Goal: Contribute content: Contribute content

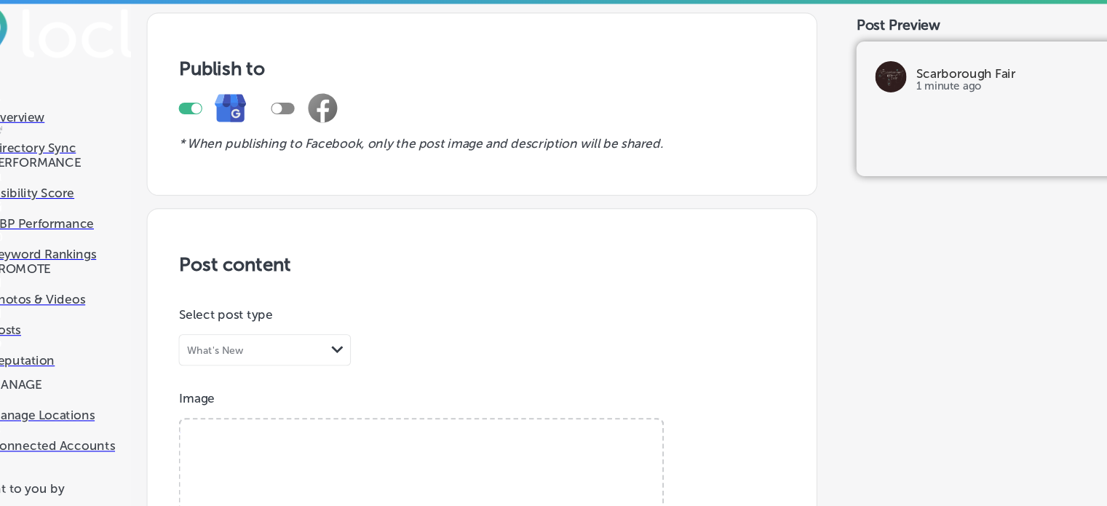
scroll to position [217, 0]
click at [431, 473] on span "Browse" at bounding box center [429, 488] width 87 height 31
click at [431, 390] on input "Browse Or drag and drop a photo" at bounding box center [430, 392] width 448 height 4
type input "C:\fakepath\Magnolia Pearl Top 2983 .png"
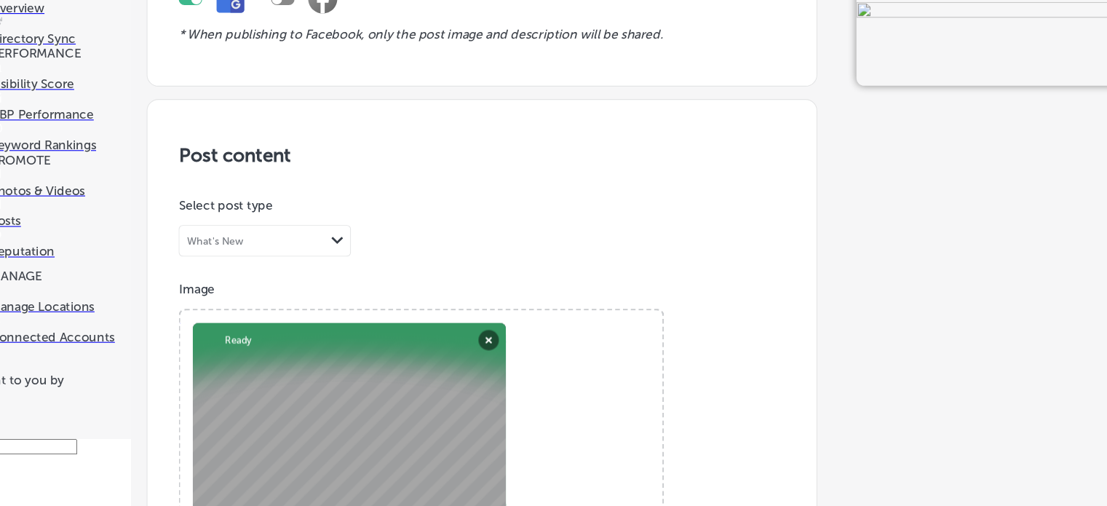
scroll to position [527, 0]
paste textarea "Magnolia Pearl Top 2983"
type textarea "Magnolia Pearl Top 2983"
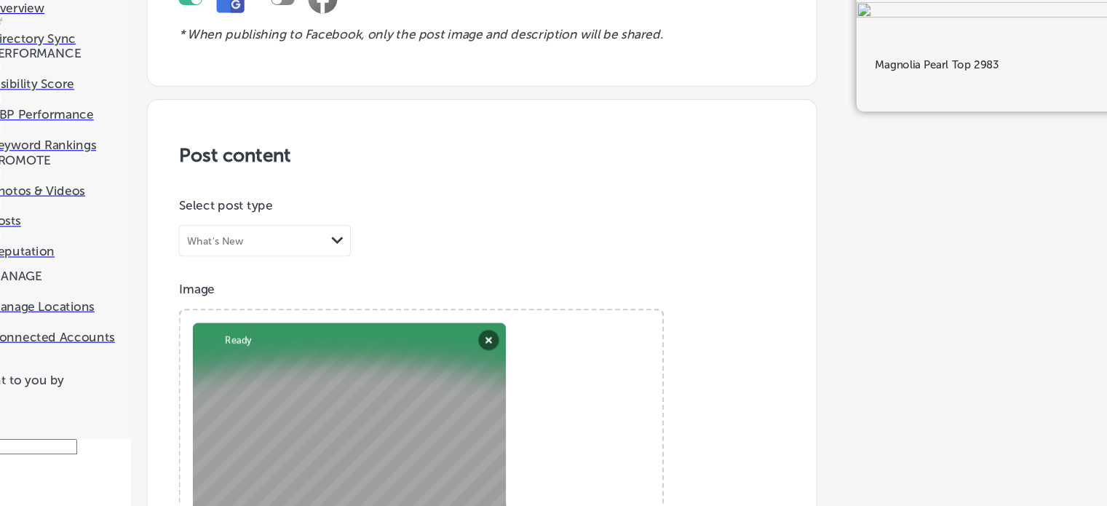
scroll to position [669, 0]
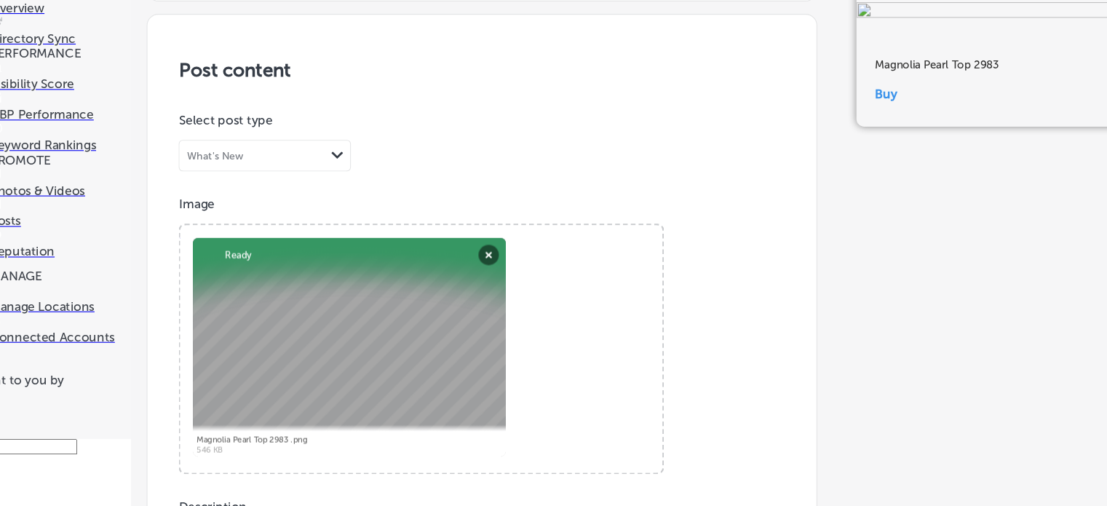
type input "[URL][DOMAIN_NAME]"
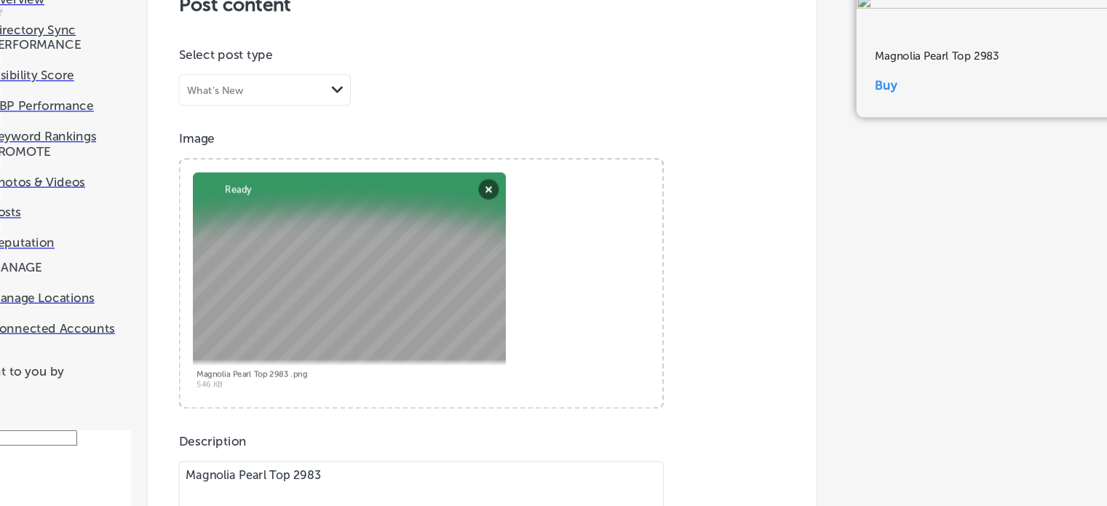
scroll to position [1116, 0]
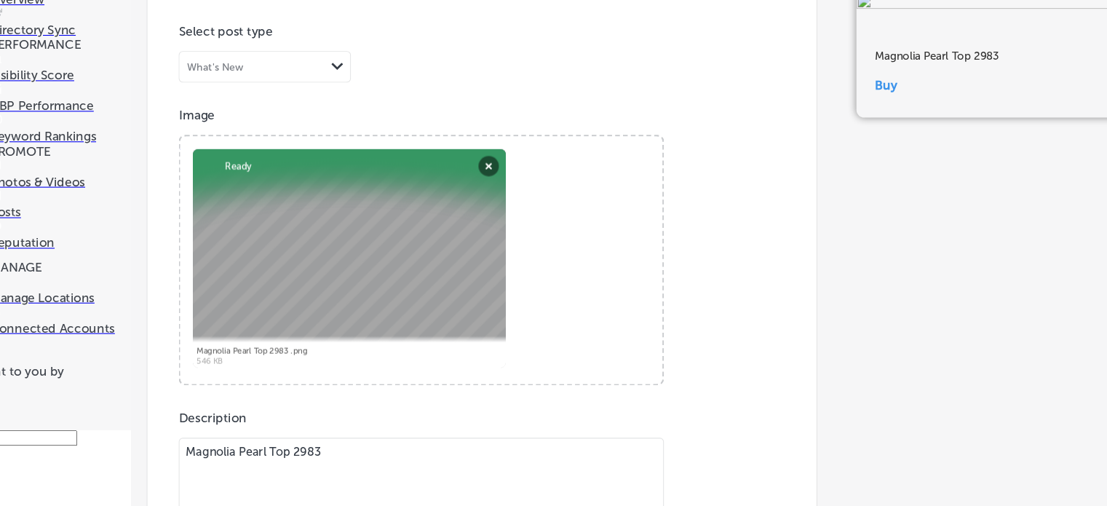
scroll to position [1062, 0]
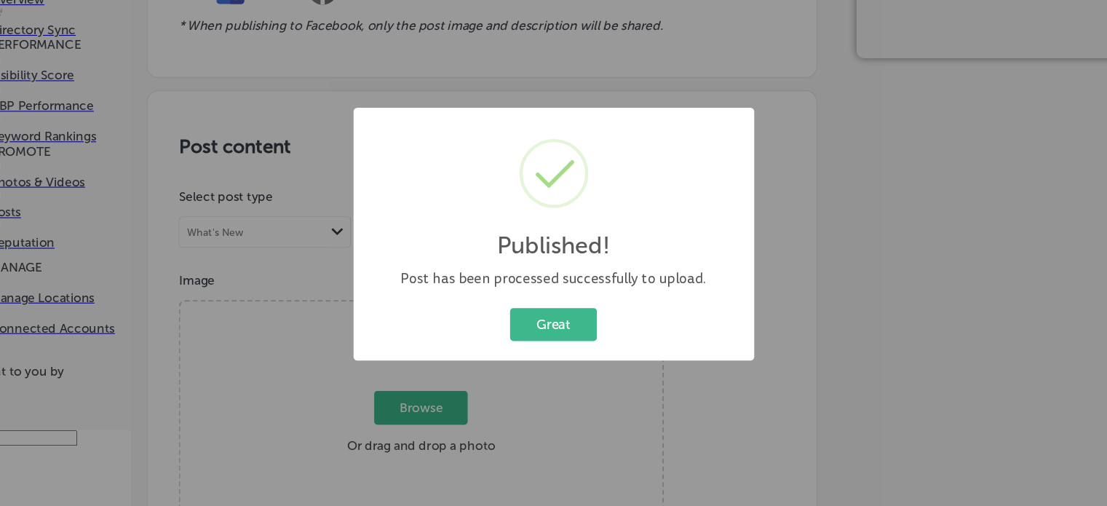
click at [226, 456] on div "Published! × Post has been processed successfully to upload. Great Cancel" at bounding box center [553, 253] width 1107 height 506
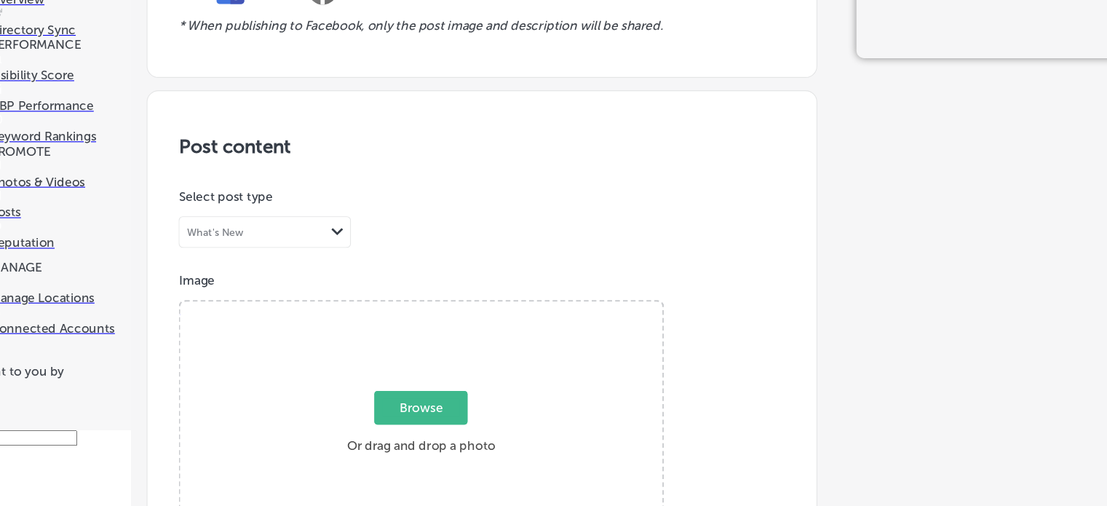
click at [421, 399] on span "Browse" at bounding box center [429, 414] width 87 height 31
click at [421, 316] on input "Browse Or drag and drop a photo" at bounding box center [430, 318] width 448 height 4
type input "C:\fakepath\Magnolia Pearl Top 1391 Green Chile at [GEOGRAPHIC_DATA]png"
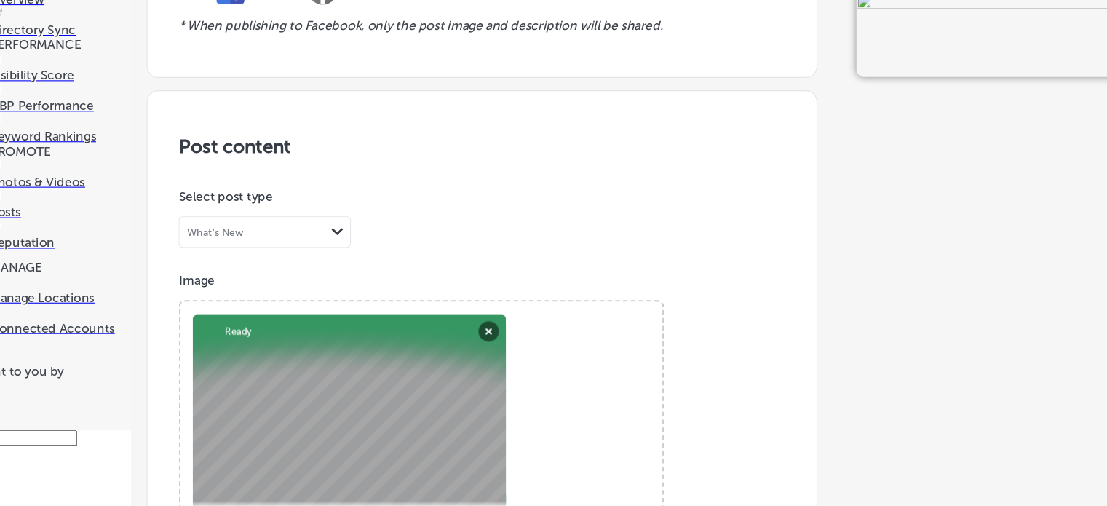
paste textarea "1391 Green Chile at [GEOGRAPHIC_DATA]"
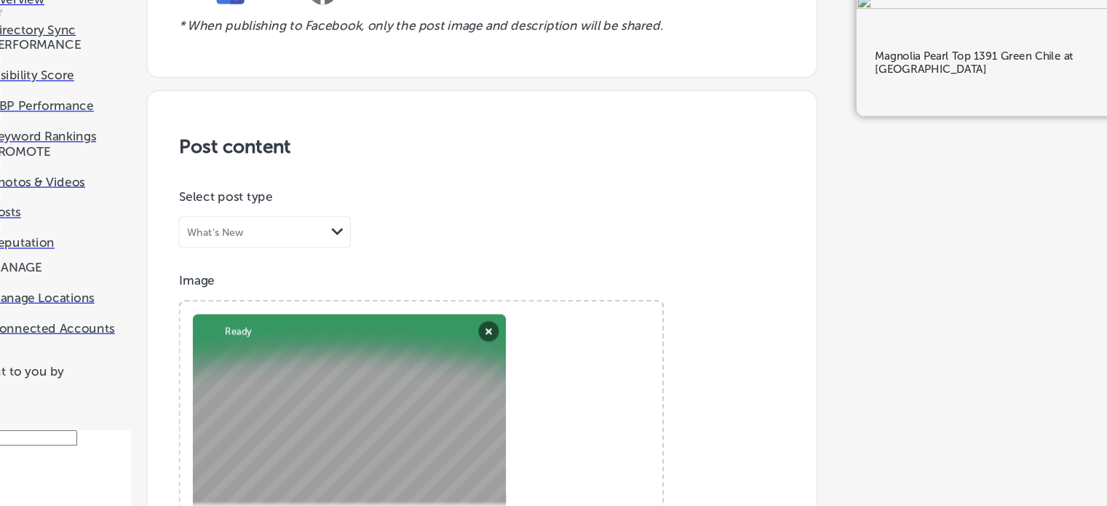
scroll to position [536, 0]
type textarea "Magnolia Pearl Top 1391 Green Chile at [GEOGRAPHIC_DATA]"
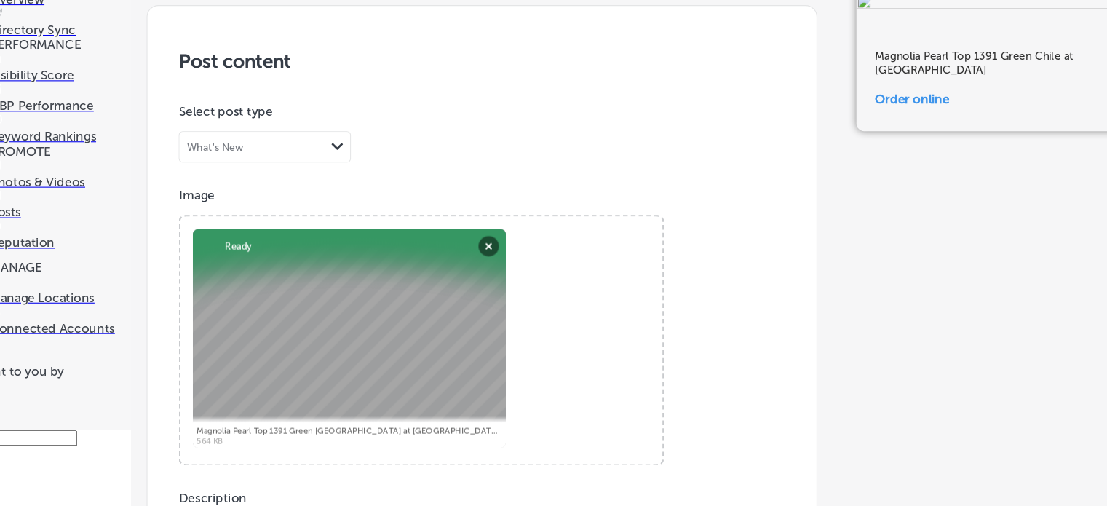
type input "[URL][DOMAIN_NAME]"
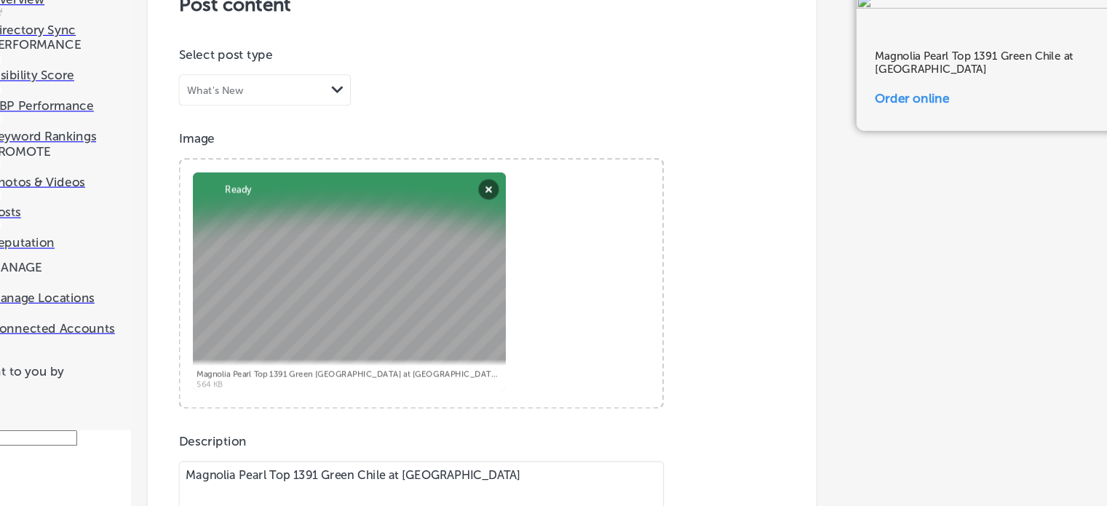
scroll to position [1194, 0]
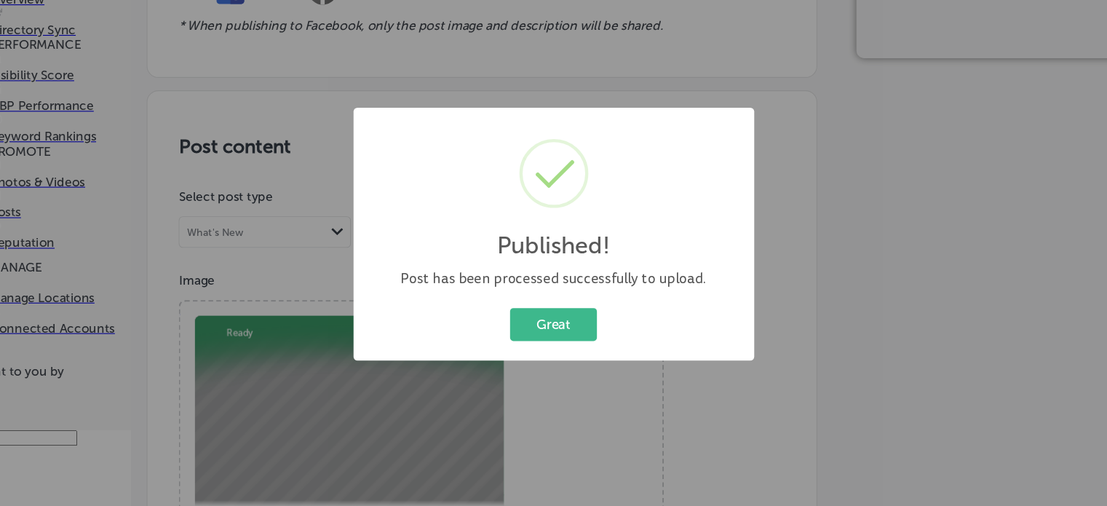
scroll to position [1062, 0]
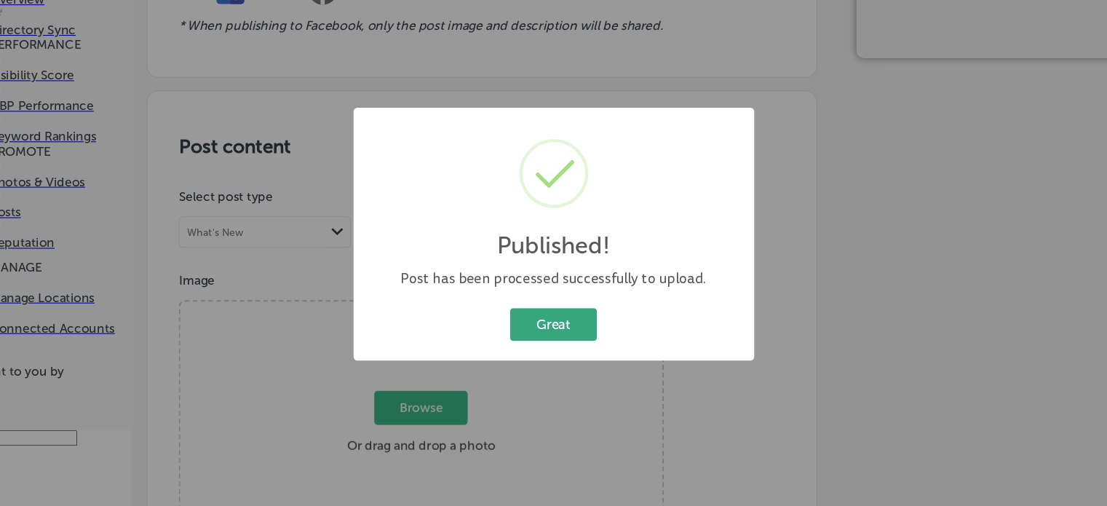
click at [552, 346] on button "Great" at bounding box center [553, 337] width 81 height 30
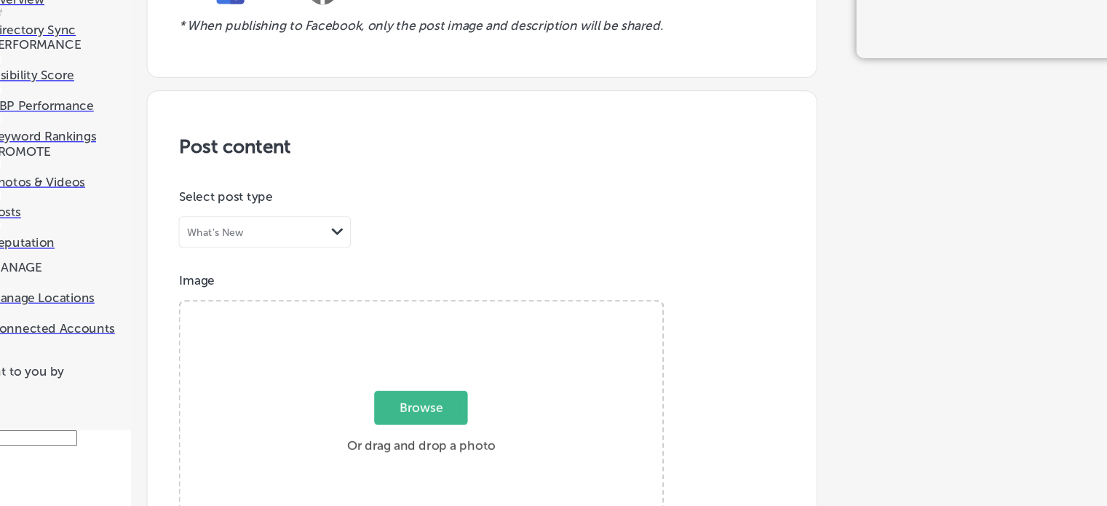
scroll to position [280, 0]
click at [422, 399] on span "Browse" at bounding box center [429, 414] width 87 height 31
click at [422, 316] on input "Browse Or drag and drop a photo" at bounding box center [430, 318] width 448 height 4
type input "C:\fakepath\Magnolia Pearl Tank 423 True at [GEOGRAPHIC_DATA]png"
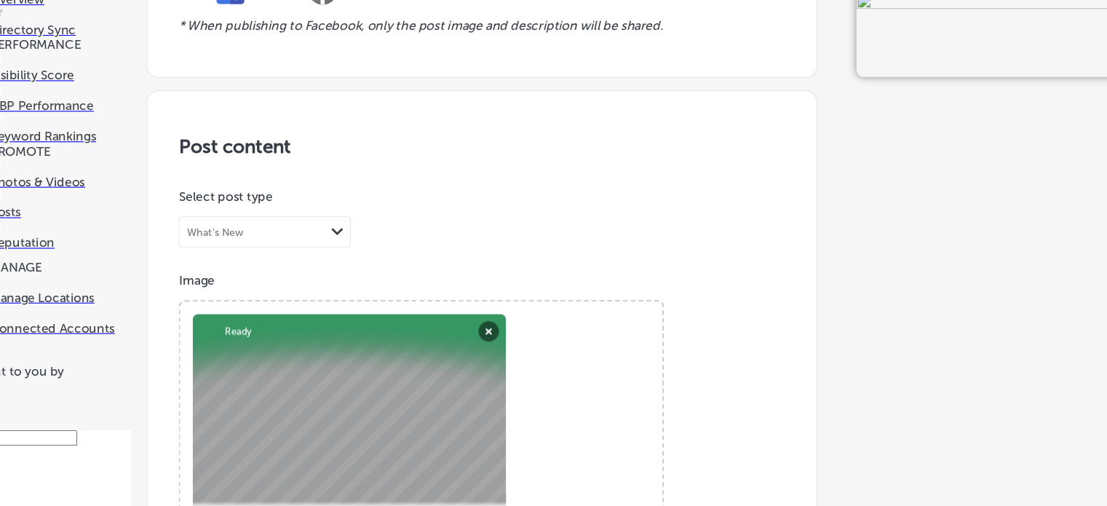
scroll to position [515, 0]
paste textarea "ank 423 Tru"
type textarea "Magnolia Pearl Tank 423 True at [GEOGRAPHIC_DATA]"
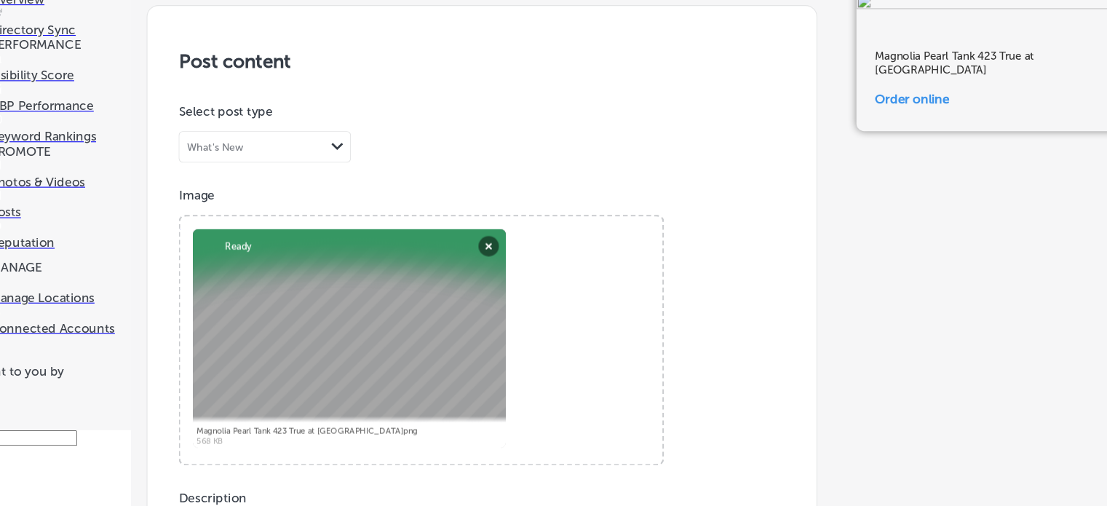
type input "[URL][DOMAIN_NAME]"
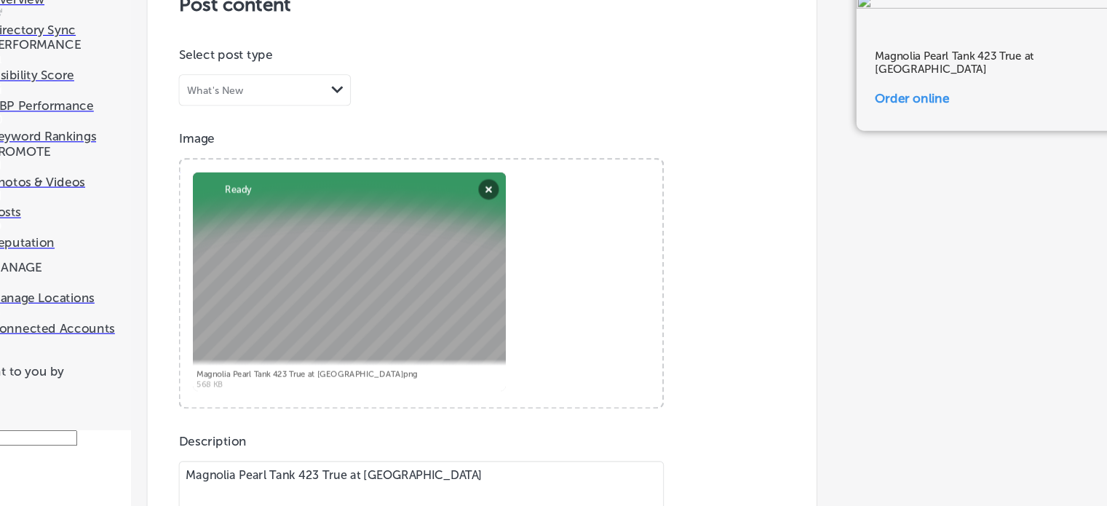
scroll to position [1122, 0]
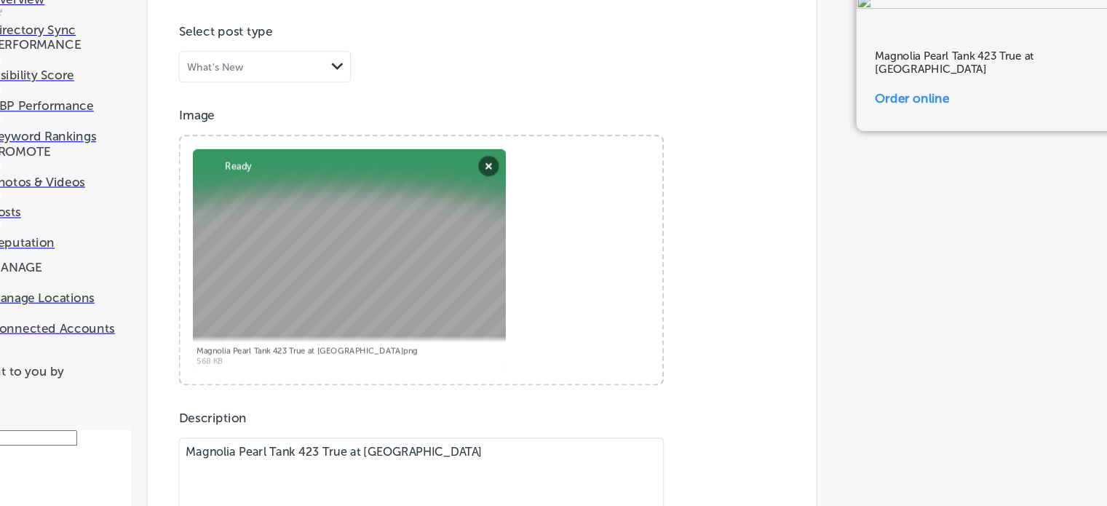
scroll to position [1062, 0]
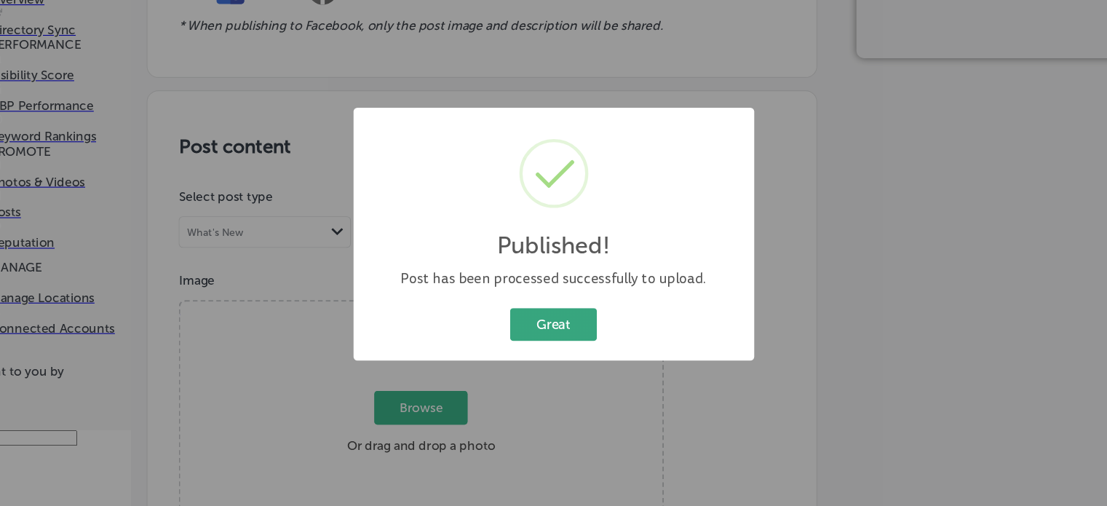
click at [566, 337] on button "Great" at bounding box center [553, 337] width 81 height 30
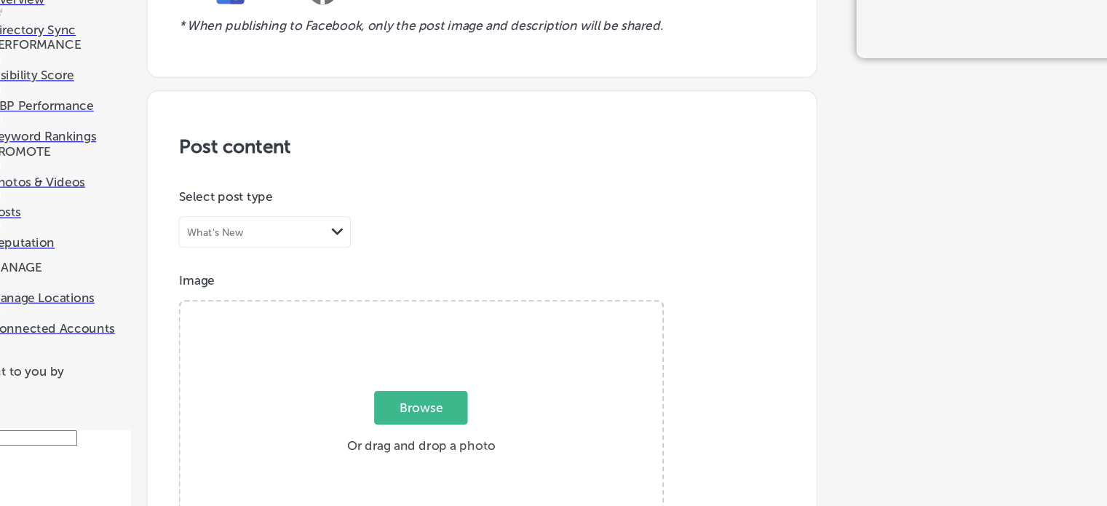
click at [437, 399] on span "Browse" at bounding box center [429, 414] width 87 height 31
click at [437, 320] on input "Browse Or drag and drop a photo" at bounding box center [430, 318] width 448 height 4
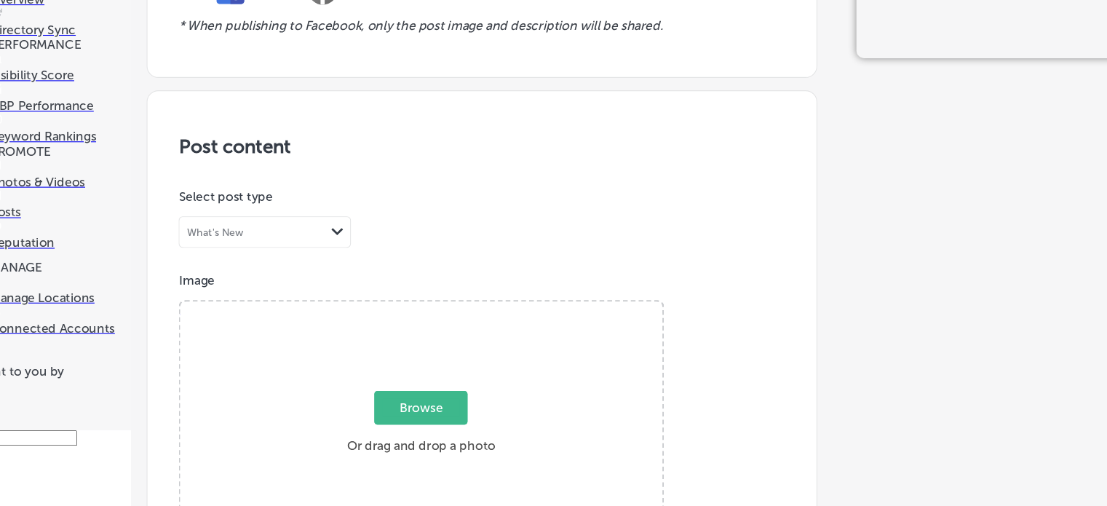
type input "C:\fakepath\Magnolia Pearl Pant 913 Sun Faded Azalea at [GEOGRAPHIC_DATA]png"
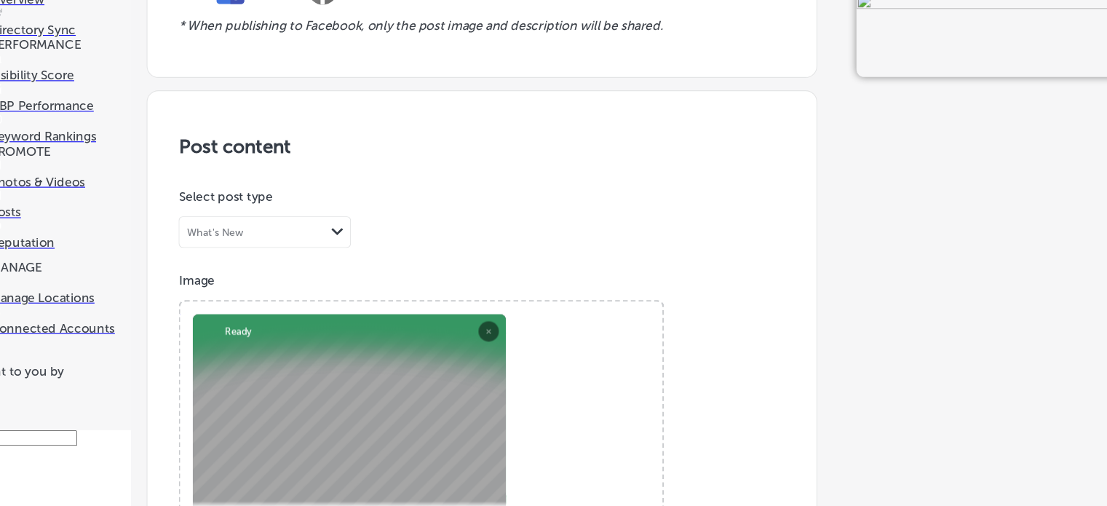
click at [661, 414] on div "Image Powered by PQINA Browse Or drag and drop a photo Magnolia Pearl Pant 913 …" at bounding box center [487, 418] width 564 height 258
paste textarea "Pant 913 Sun Faded Azalea"
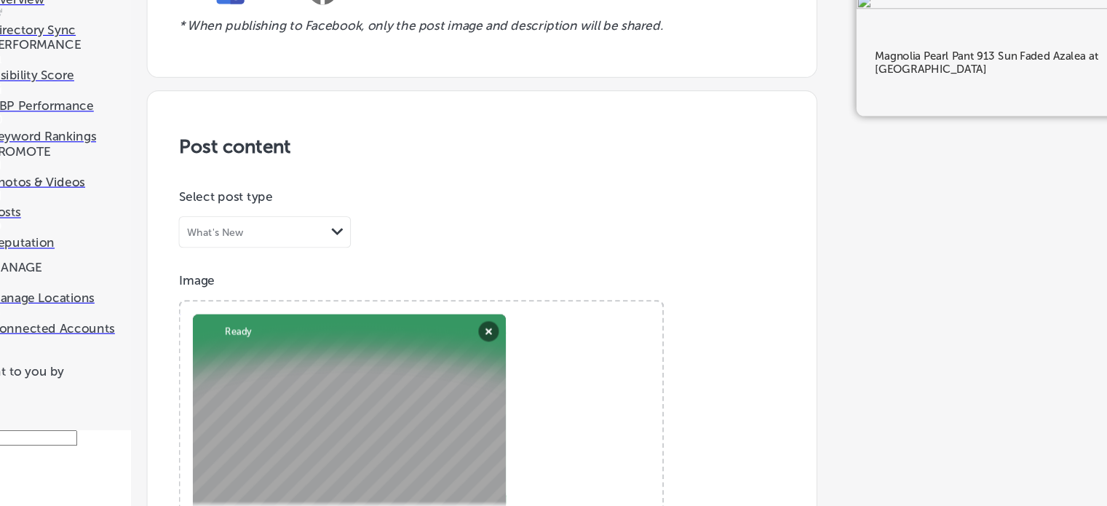
scroll to position [624, 0]
type textarea "Magnolia Pearl Pant 913 Sun Faded Azalea at [GEOGRAPHIC_DATA]"
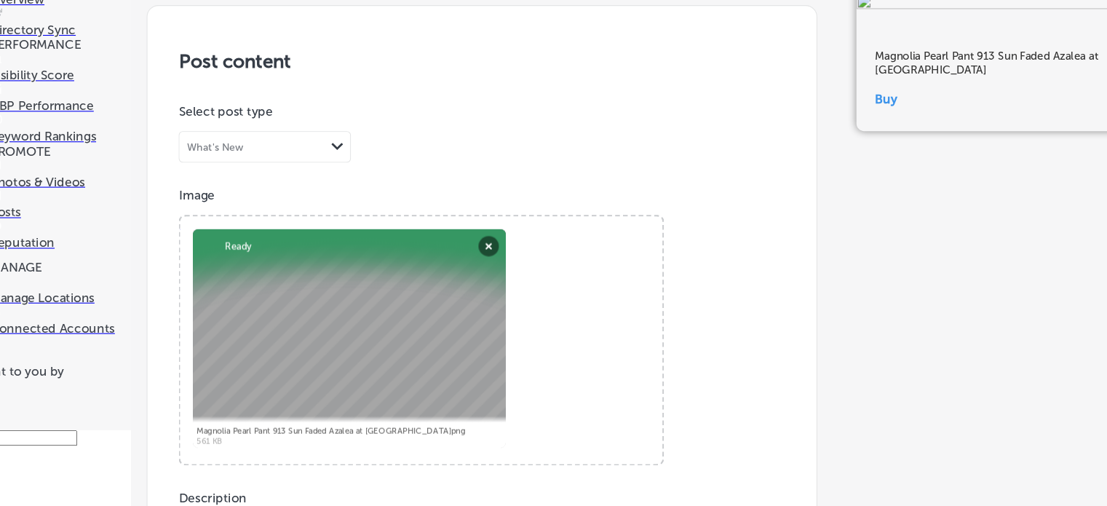
type input "[URL][DOMAIN_NAME]"
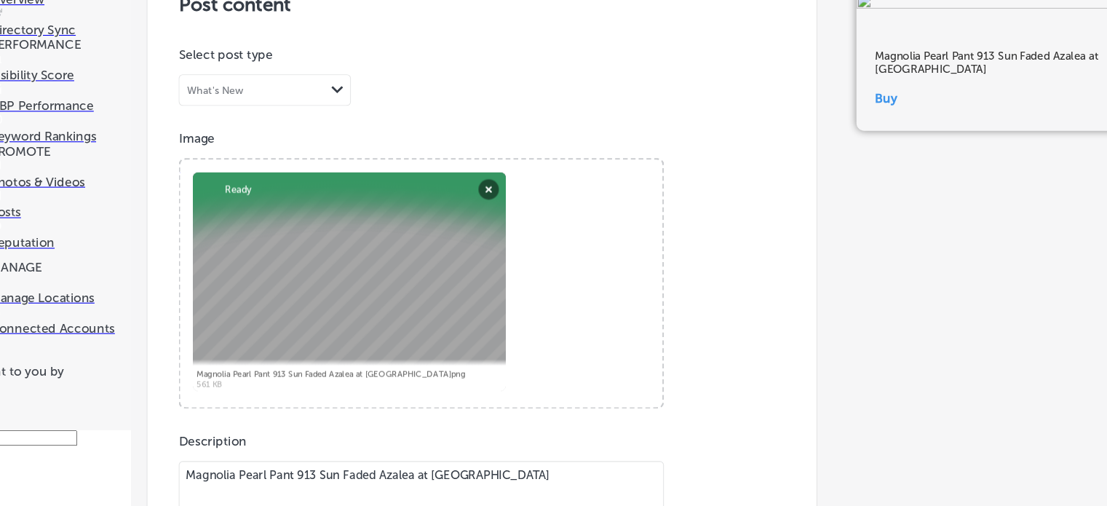
scroll to position [1194, 0]
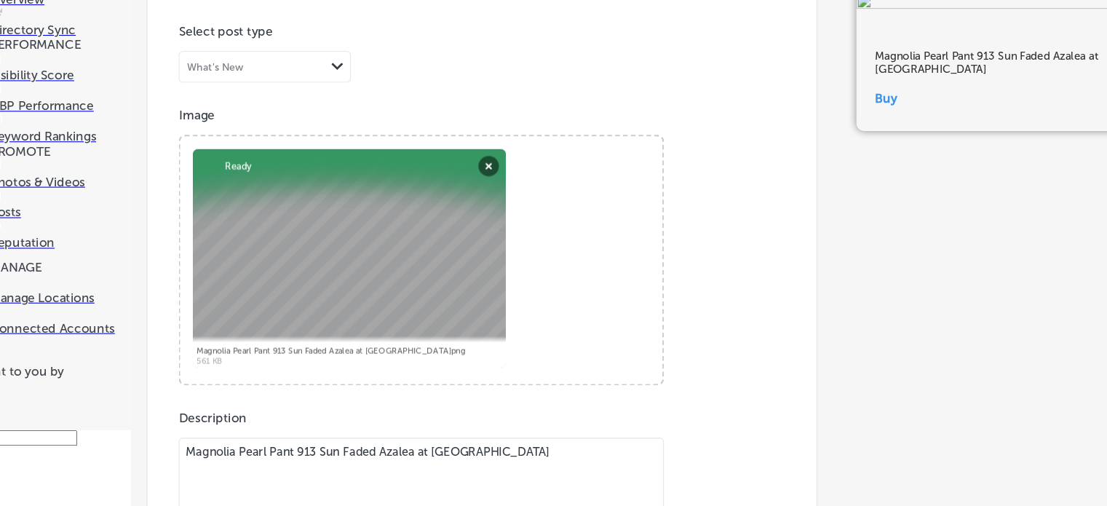
scroll to position [1062, 0]
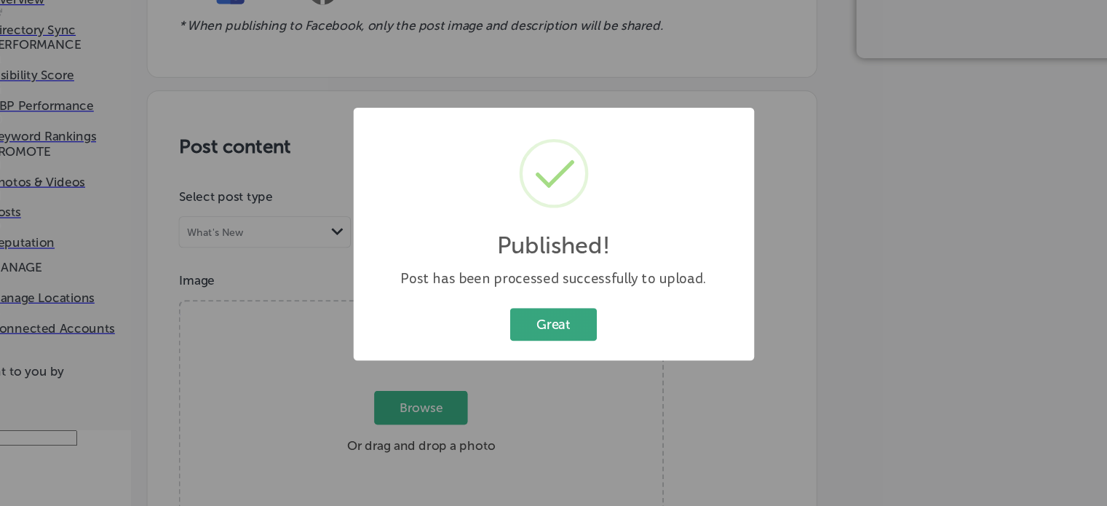
click at [568, 342] on button "Great" at bounding box center [553, 337] width 81 height 30
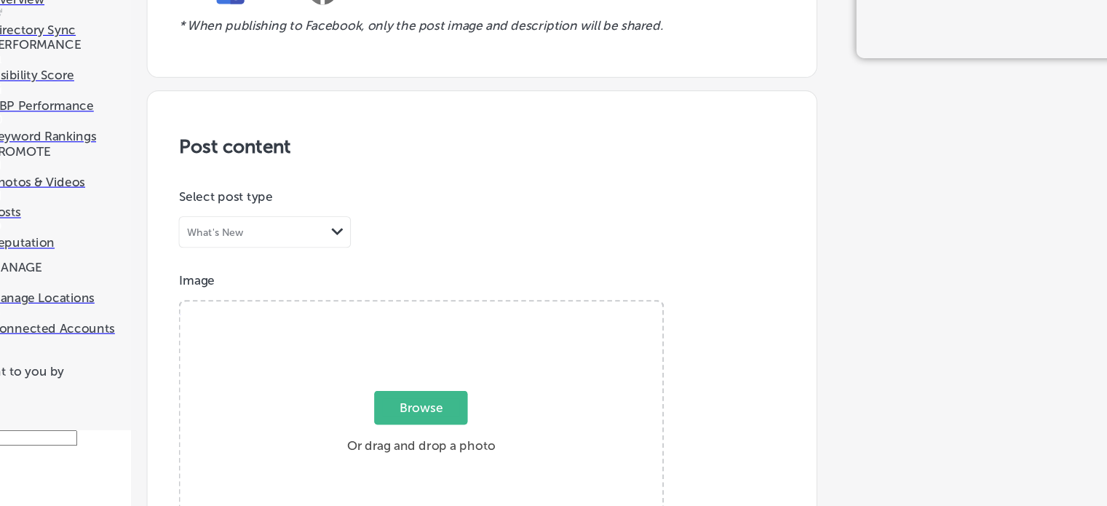
click at [410, 399] on span "Browse" at bounding box center [429, 414] width 87 height 31
click at [410, 316] on input "Browse Or drag and drop a photo" at bounding box center [430, 318] width 448 height 4
type input "C:\fakepath\Punk Poet Top 2679 by Magnolia Pearl at [GEOGRAPHIC_DATA]png"
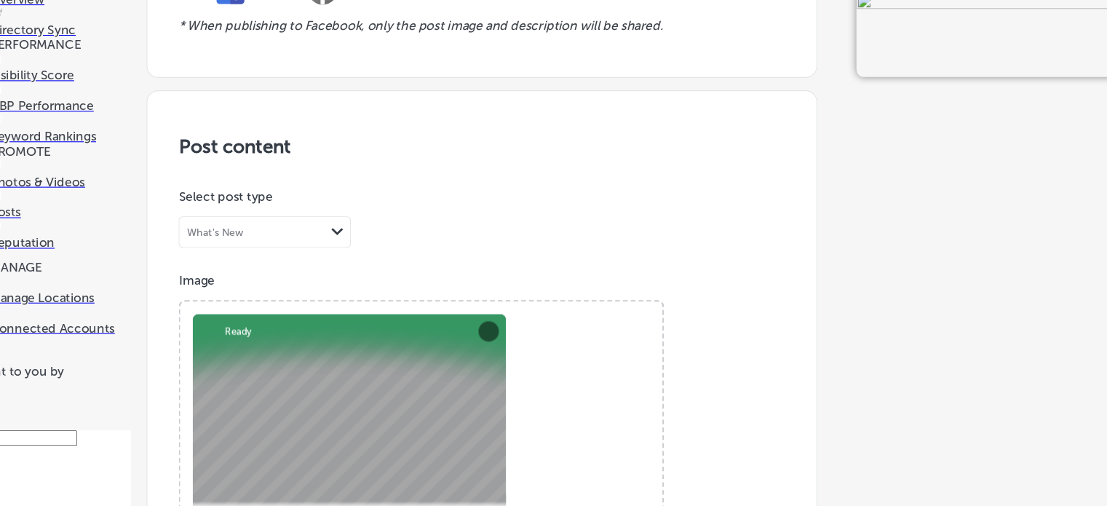
paste textarea "Punk Poet Top 2679 by [PERSON_NAME]"
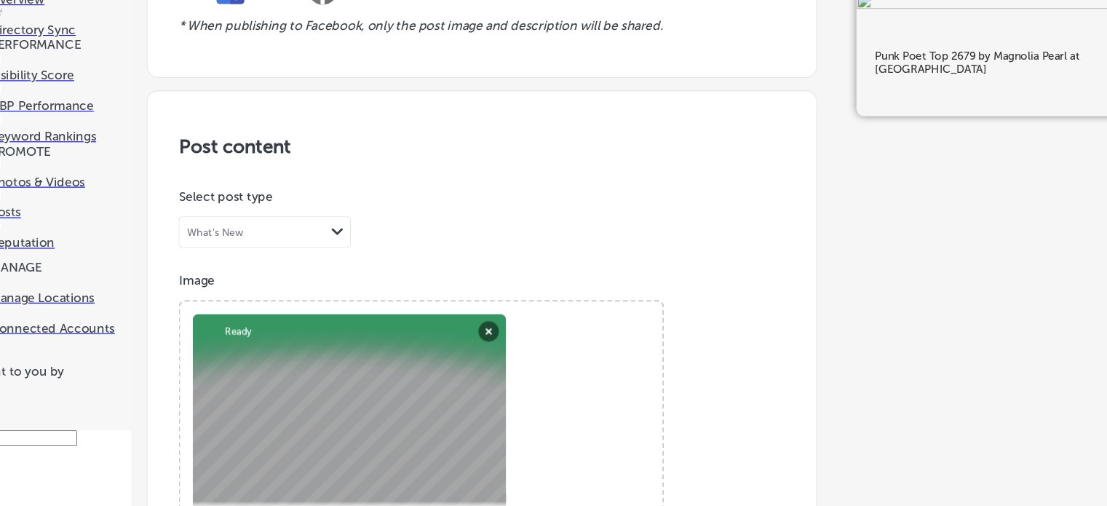
scroll to position [727, 0]
type textarea "Punk Poet Top 2679 by Magnolia Pearl at [GEOGRAPHIC_DATA]"
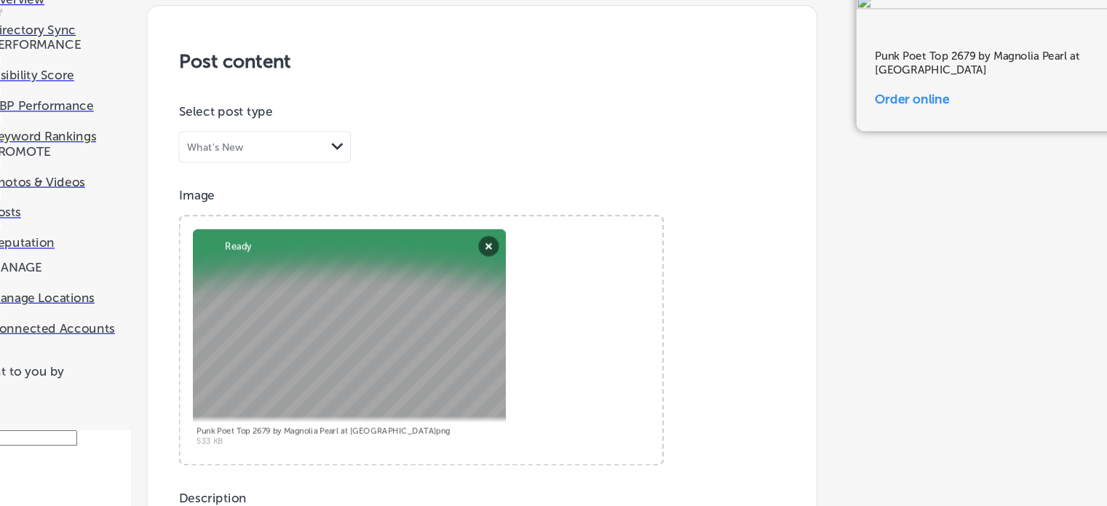
type input "[URL][DOMAIN_NAME]"
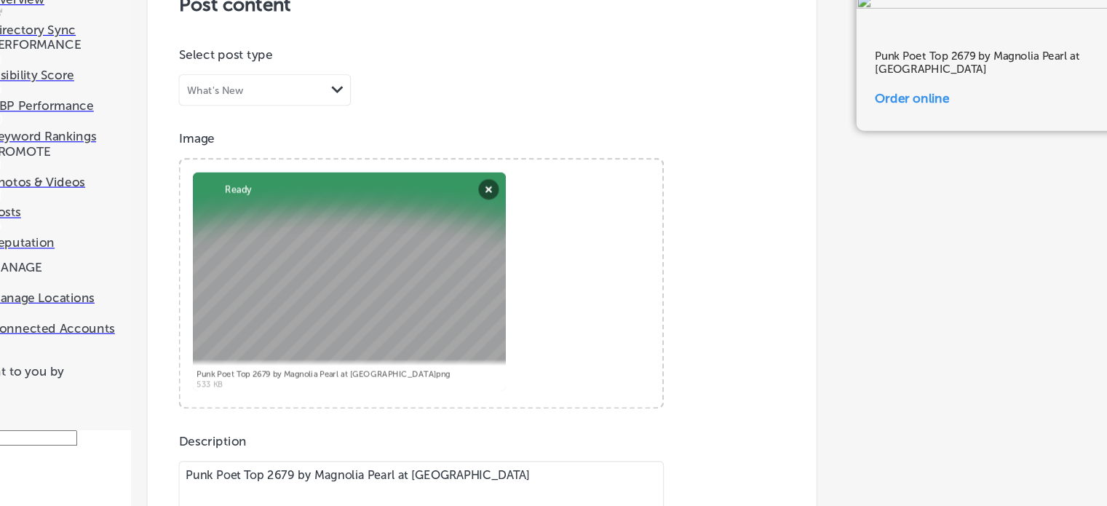
scroll to position [1111, 0]
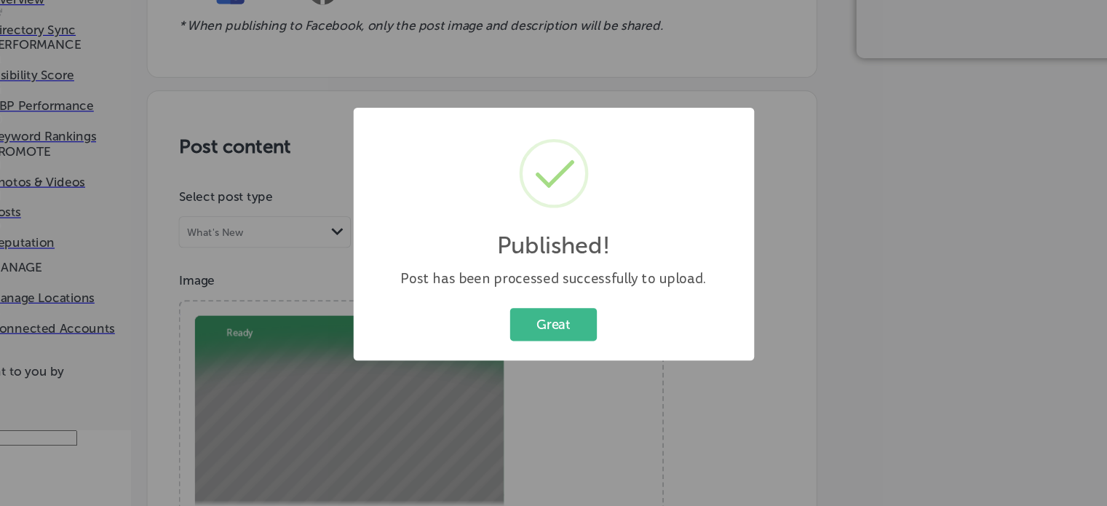
scroll to position [1062, 0]
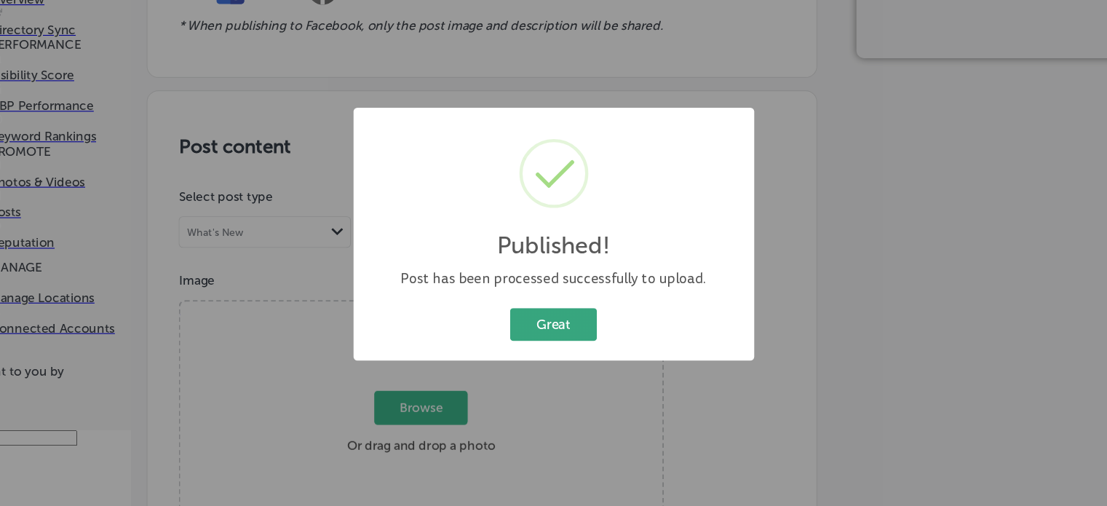
click at [542, 334] on button "Great" at bounding box center [553, 337] width 81 height 30
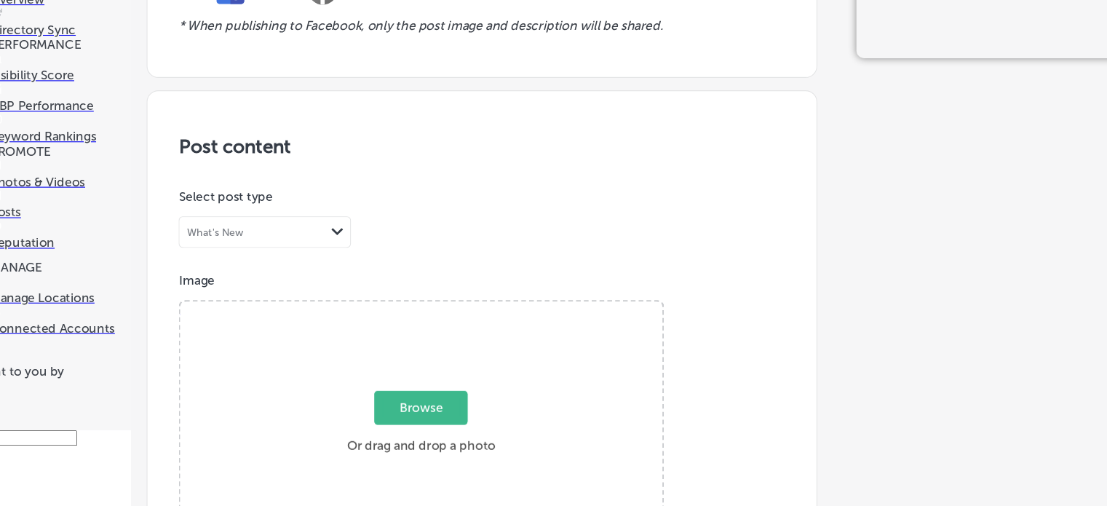
scroll to position [0, 0]
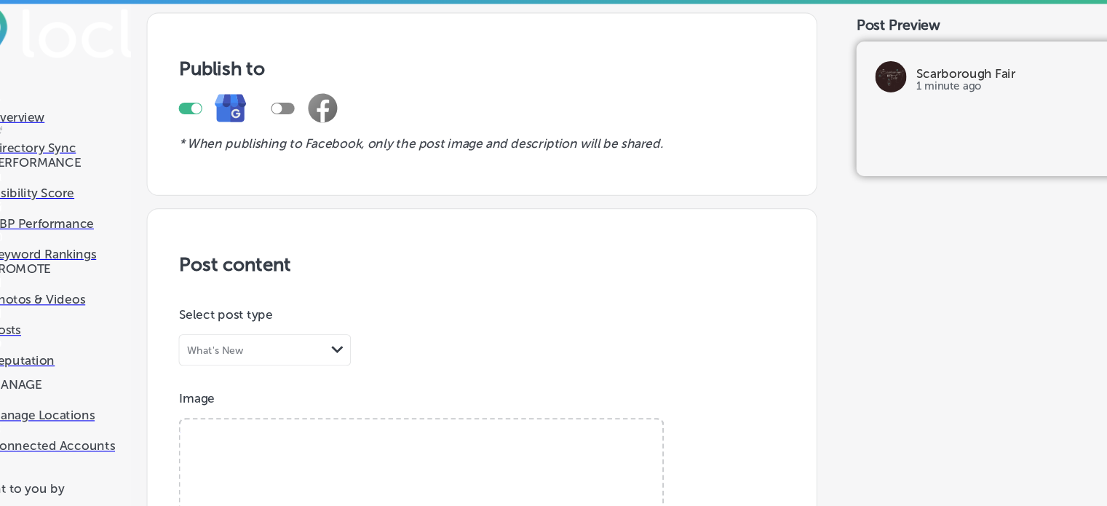
click at [425, 473] on span "Browse" at bounding box center [429, 488] width 87 height 31
click at [425, 390] on input "Browse Or drag and drop a photo" at bounding box center [430, 392] width 448 height 4
type input "C:\fakepath\Punk Poet Top 2679 by [PERSON_NAME] .png"
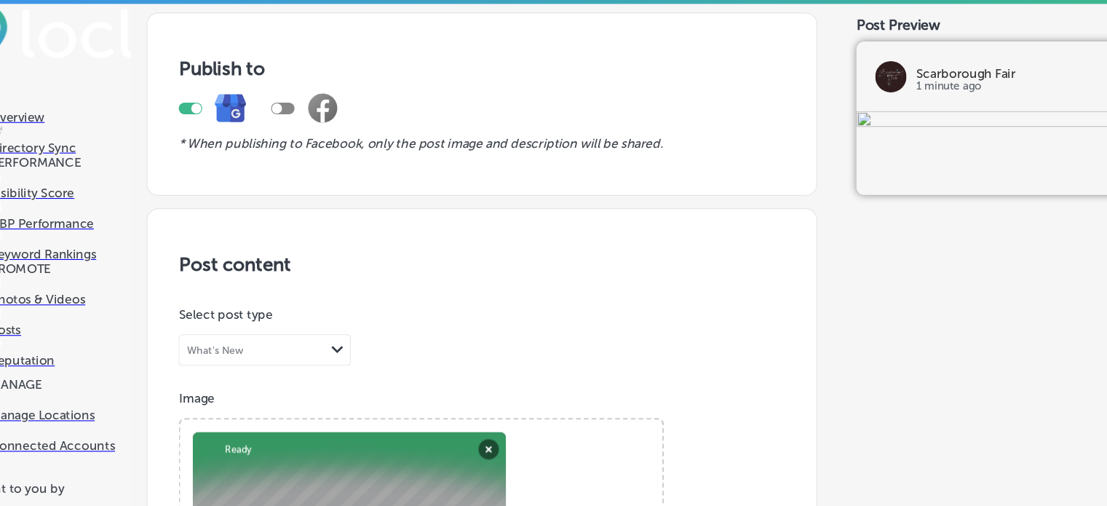
click at [439, 392] on div "Powered by PQINA Browse Or drag and drop a photo Punk Poet Top 2679 by [PERSON_…" at bounding box center [430, 505] width 448 height 230
paste textarea
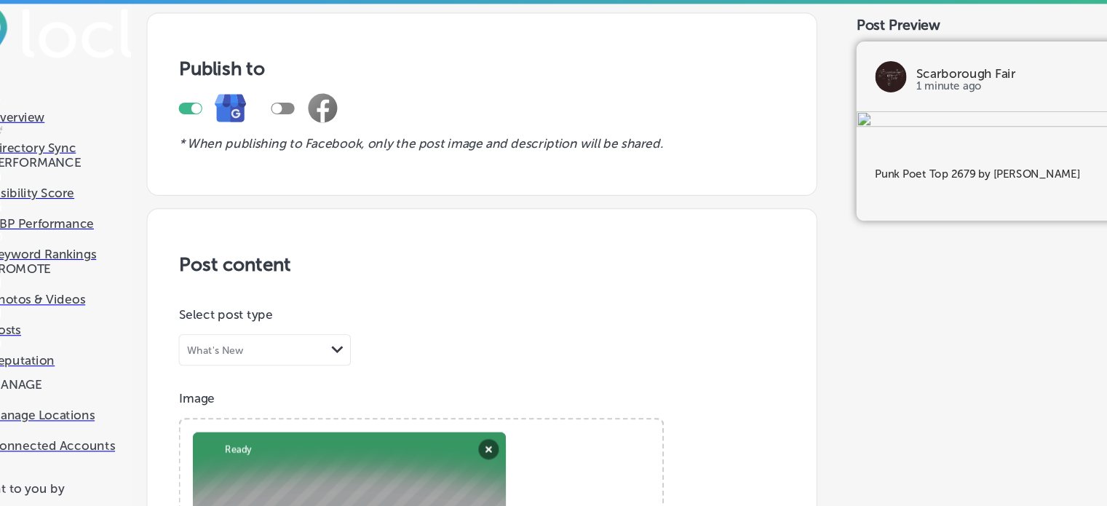
scroll to position [886, 0]
type textarea "Punk Poet Top 2679 by [PERSON_NAME]"
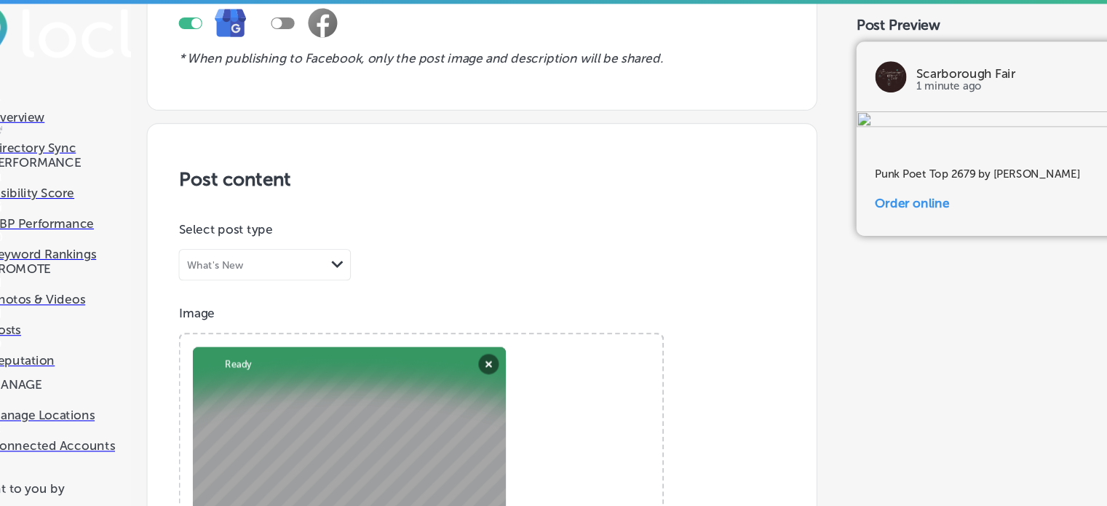
type input "[URL][DOMAIN_NAME]"
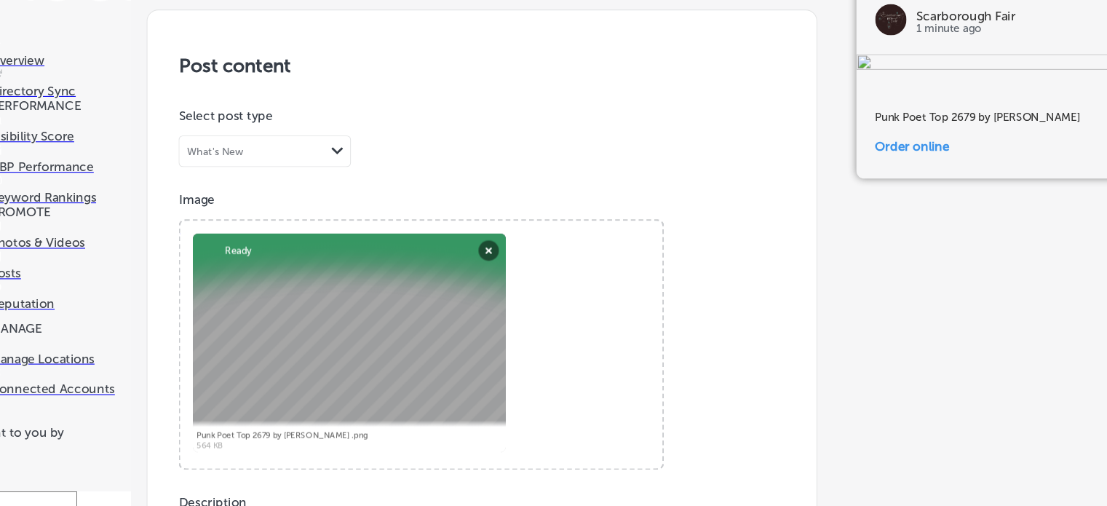
scroll to position [74, 0]
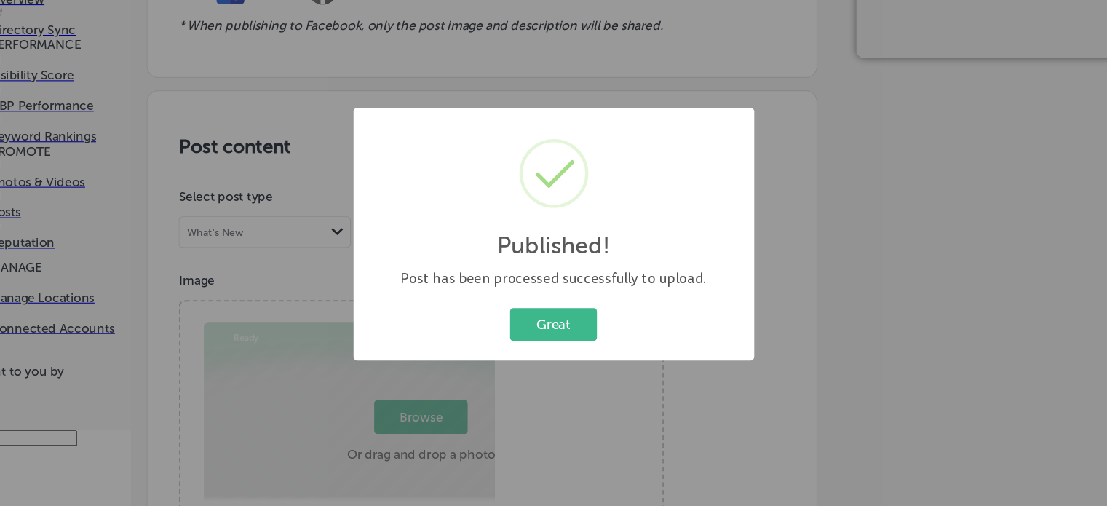
scroll to position [1062, 0]
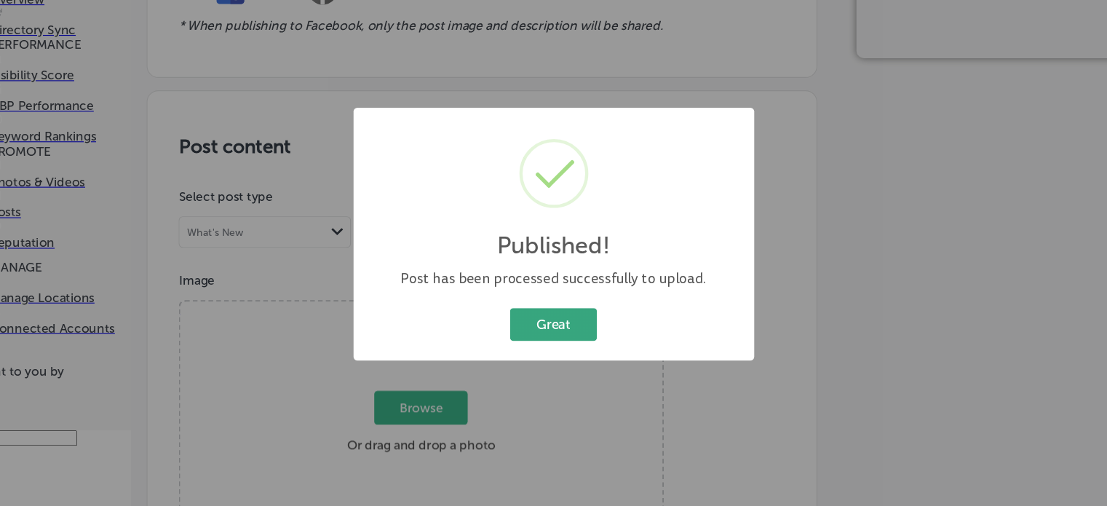
click at [554, 343] on button "Great" at bounding box center [553, 337] width 81 height 30
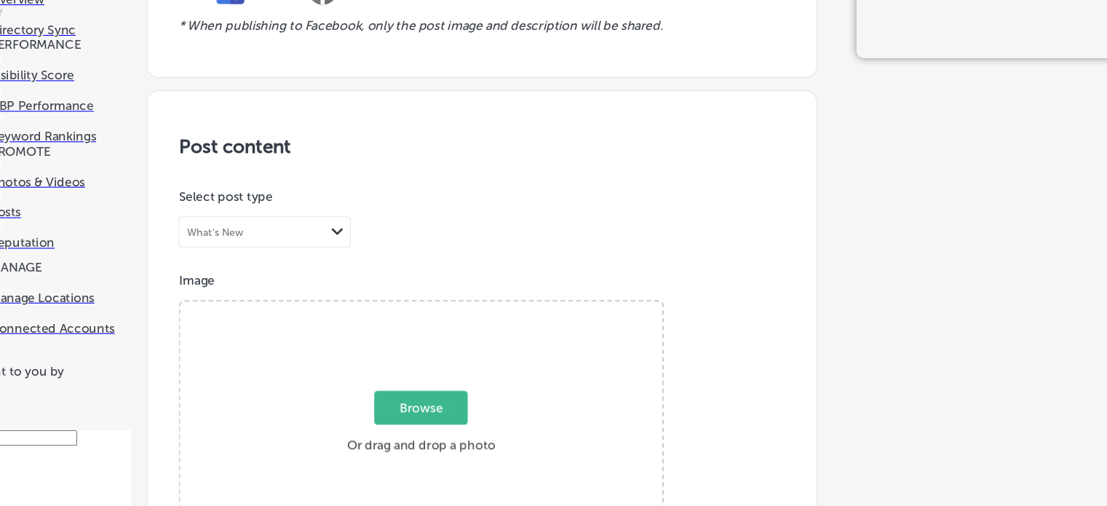
scroll to position [388, 0]
click at [437, 399] on span "Browse" at bounding box center [429, 414] width 87 height 31
click at [437, 316] on input "Browse Or drag and drop a photo" at bounding box center [430, 318] width 448 height 4
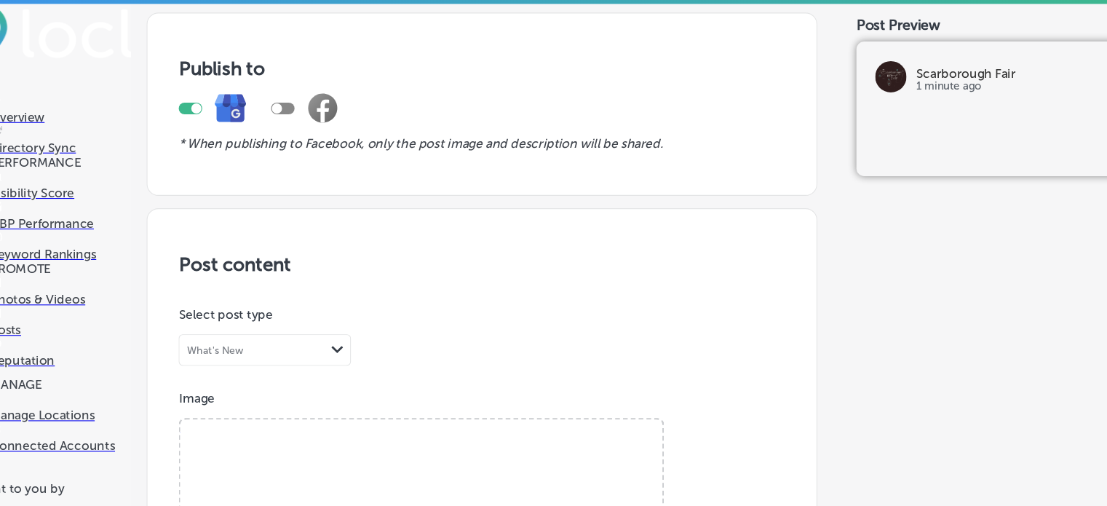
type input "C:\fakepath\PJB Art Top 2524 by [PERSON_NAME] .png"
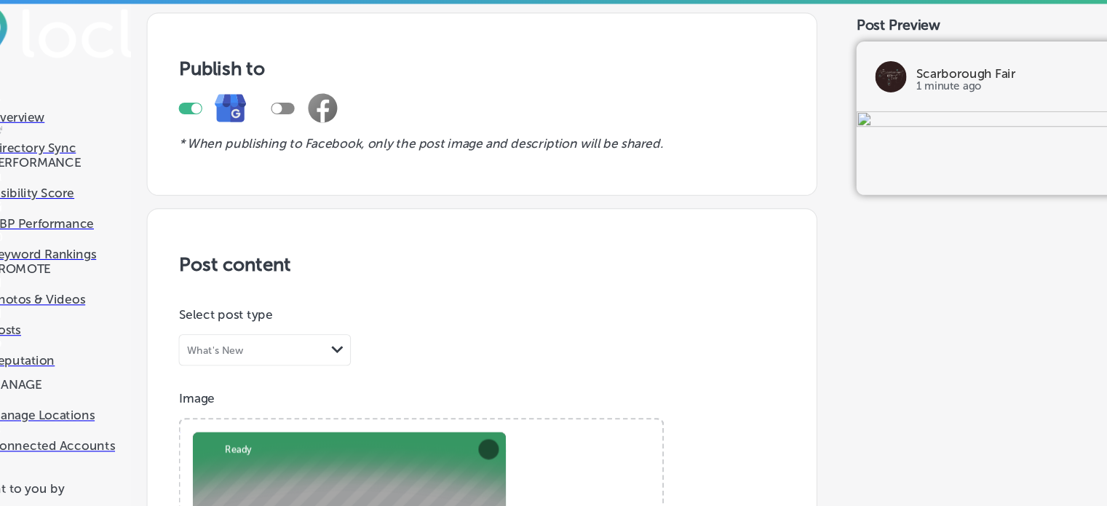
paste textarea "JB Art Top 2524"
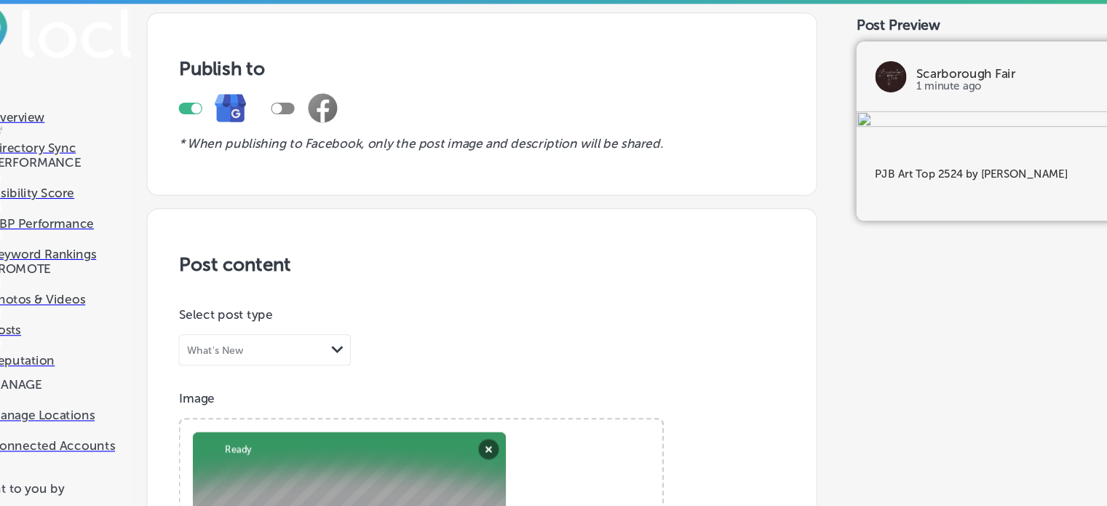
scroll to position [825, 0]
type textarea "PJB Art Top 2524 by [PERSON_NAME]"
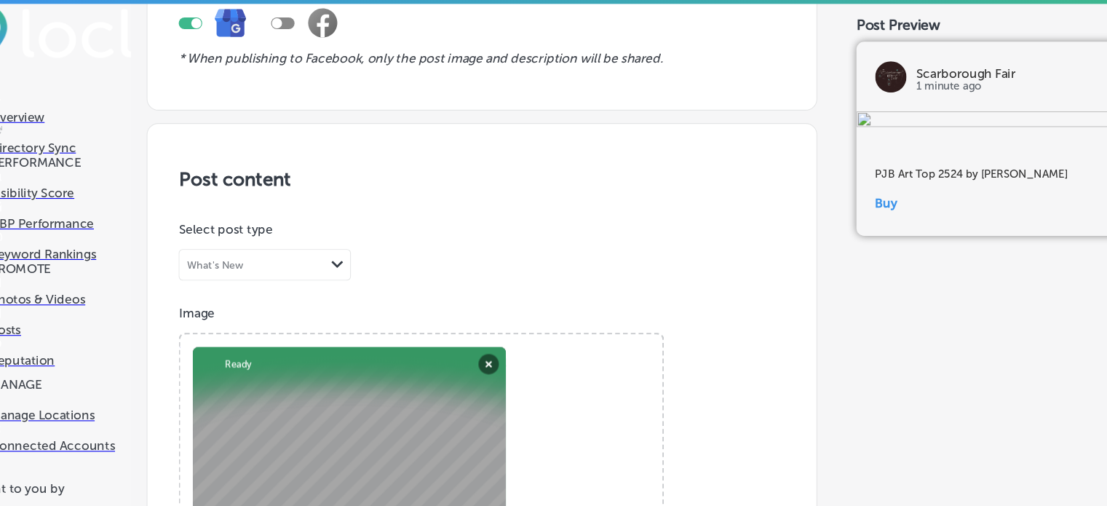
type input "[URL][DOMAIN_NAME]"
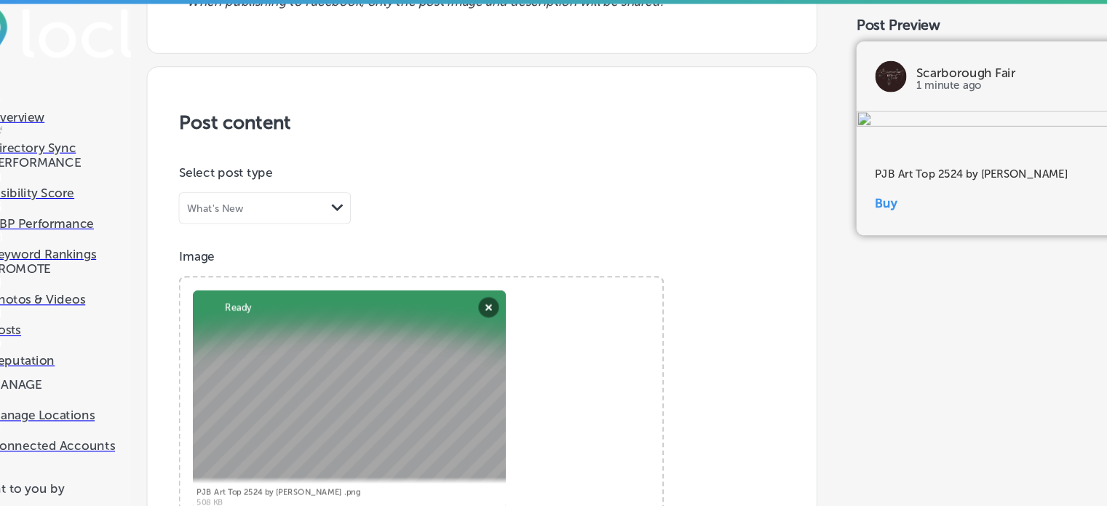
scroll to position [1184, 0]
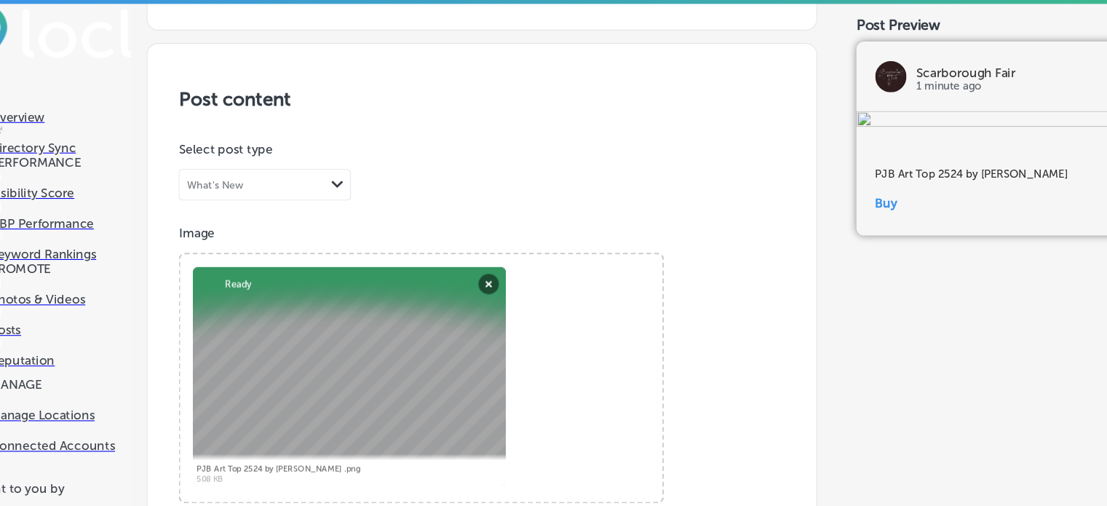
scroll to position [1062, 0]
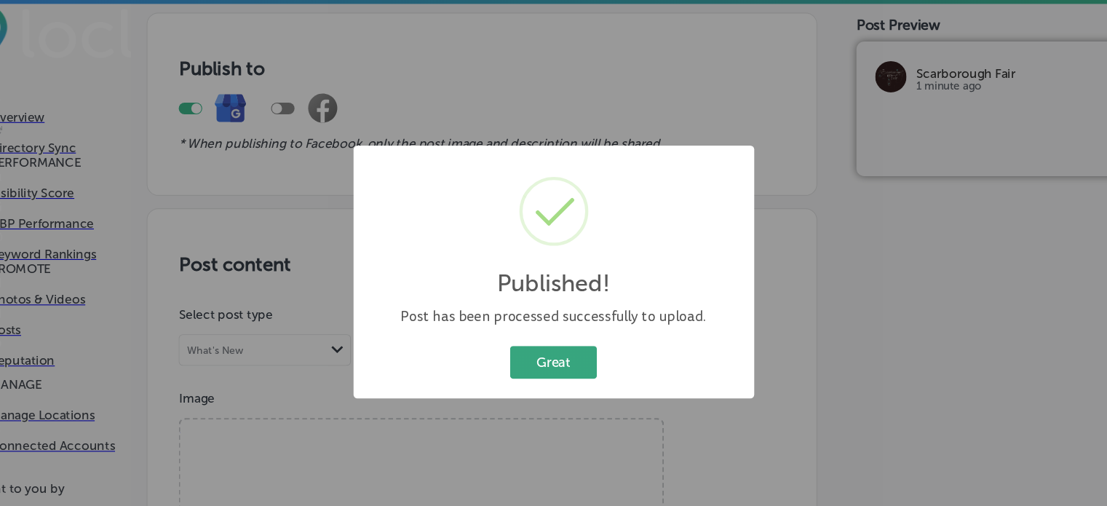
click at [585, 339] on button "Great" at bounding box center [553, 337] width 81 height 30
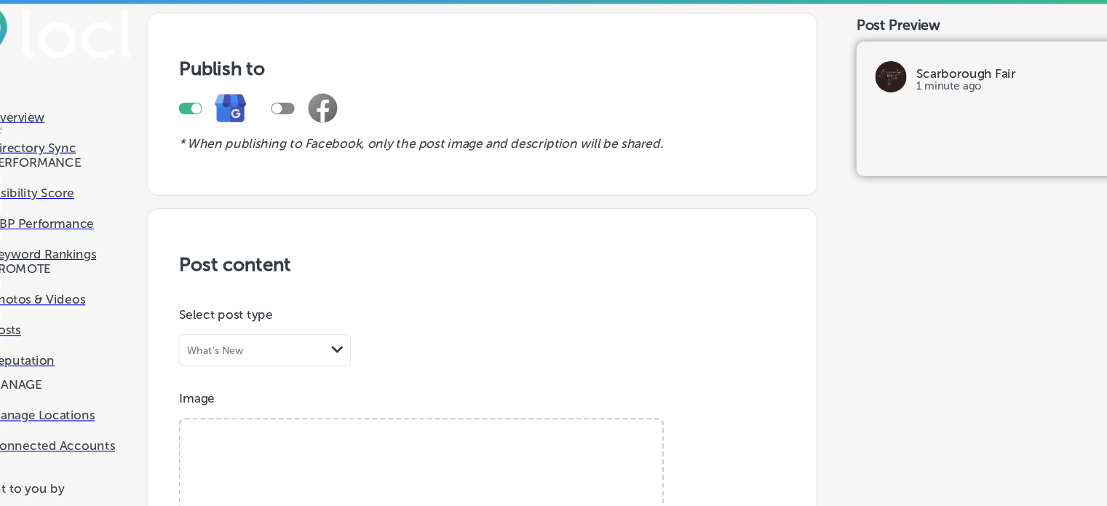
scroll to position [305, 0]
click at [426, 473] on span "Browse" at bounding box center [429, 488] width 87 height 31
click at [426, 390] on input "Browse Or drag and drop a photo" at bounding box center [430, 392] width 448 height 4
type input "C:\fakepath\[PERSON_NAME] Top 2840 True by [PERSON_NAME] .png"
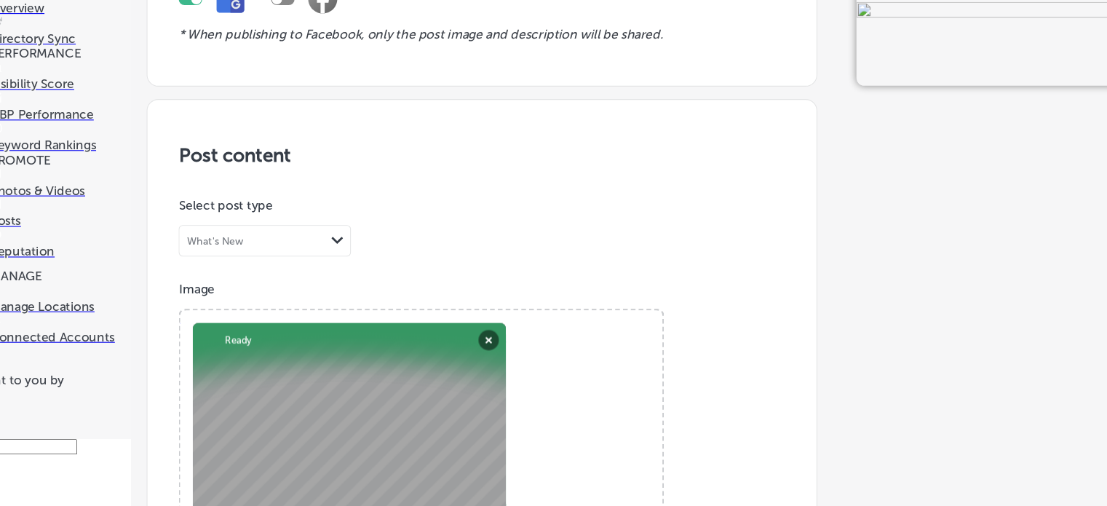
scroll to position [533, 0]
paste textarea "[PERSON_NAME] Top 2840 True"
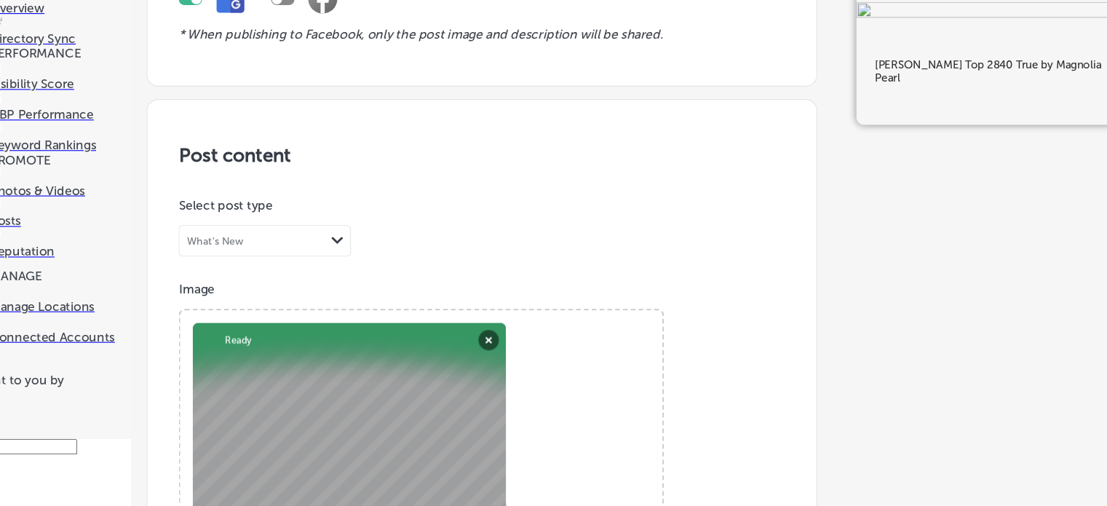
type textarea "[PERSON_NAME] Top 2840 True by Magnolia Pearl"
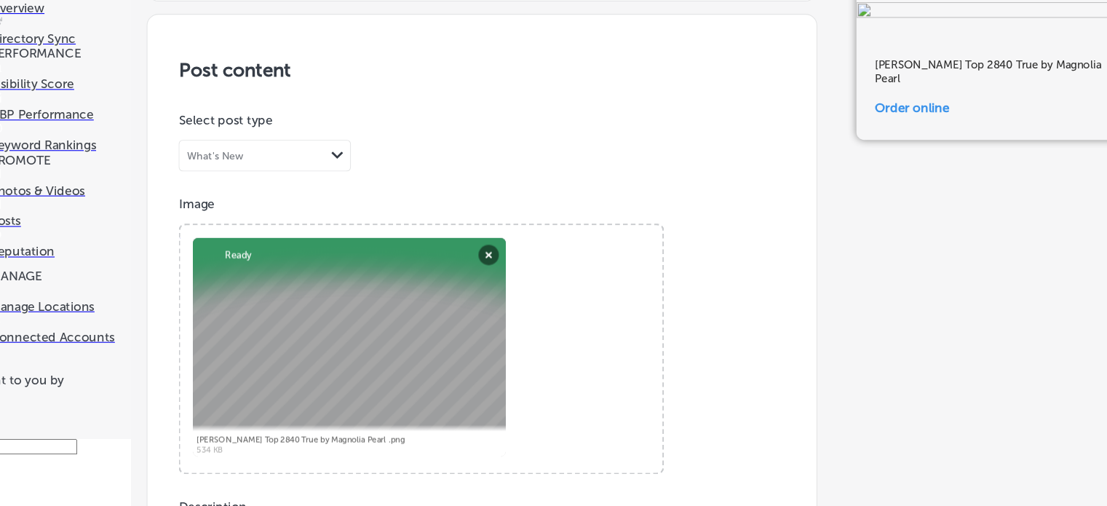
type input "[URL][DOMAIN_NAME]"
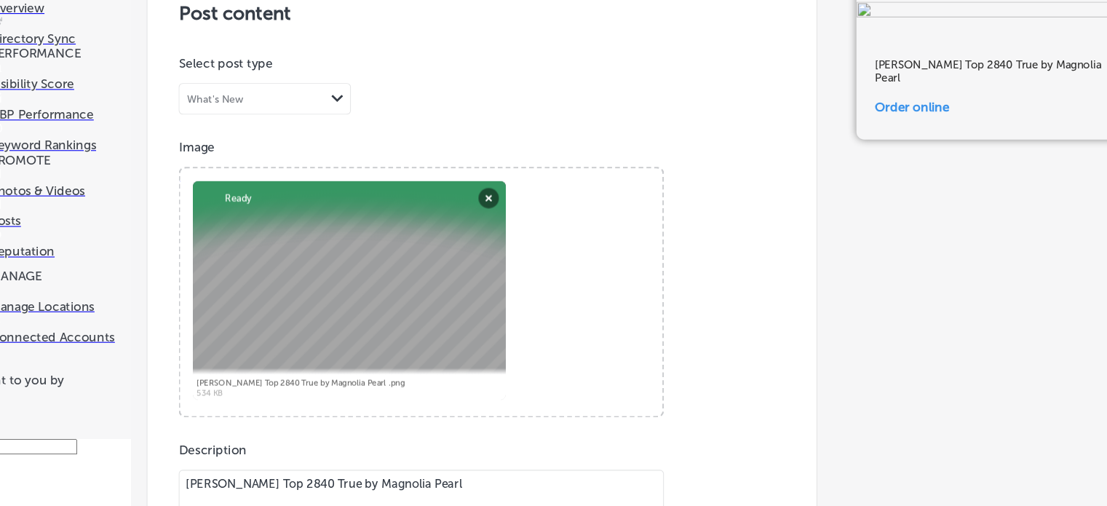
scroll to position [1194, 0]
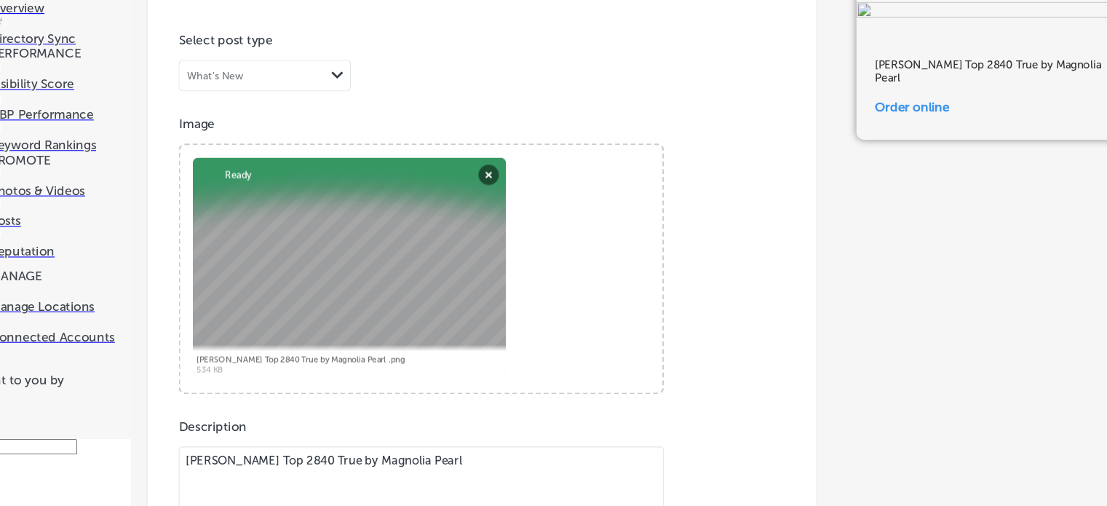
scroll to position [1062, 0]
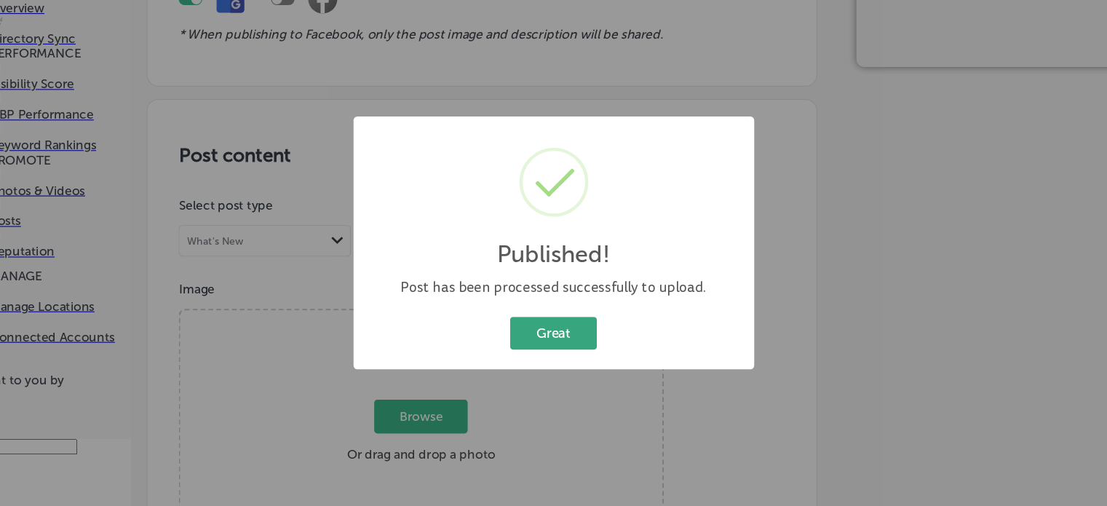
click at [572, 325] on button "Great" at bounding box center [553, 337] width 81 height 30
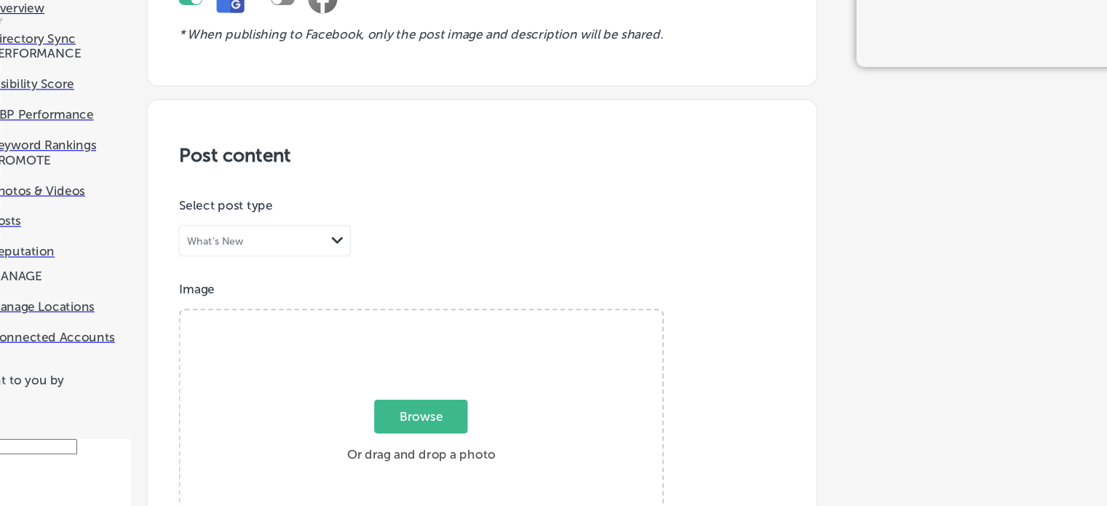
scroll to position [341, 0]
click at [434, 399] on span "Browse" at bounding box center [429, 414] width 87 height 31
click at [434, 316] on input "Browse Or drag and drop a photo" at bounding box center [430, 318] width 448 height 4
type input "C:\fakepath\Green Chile Adison Workshirt 1391 by MP.png"
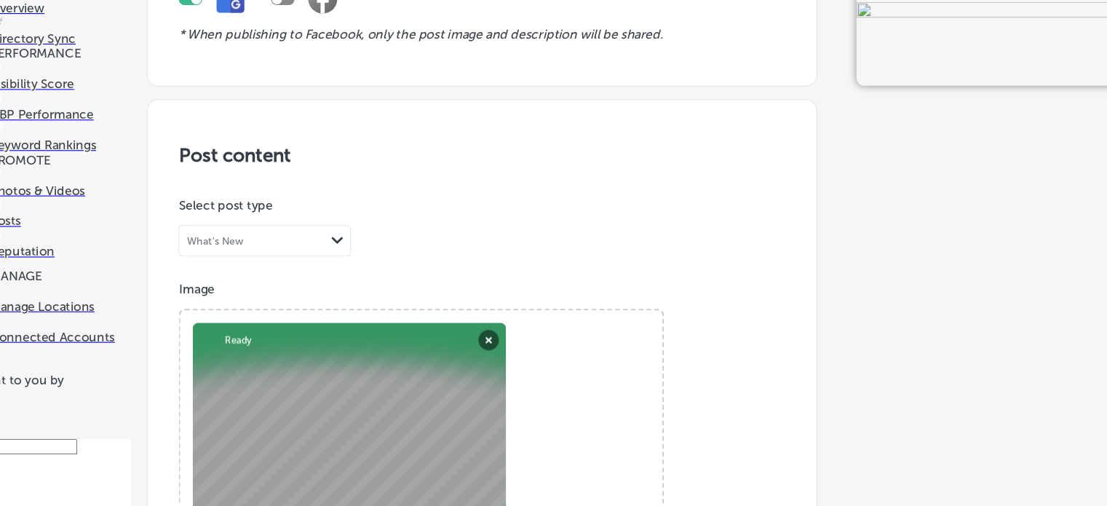
paste textarea "Green Chile Adison Workshirt 1391 by MP"
type textarea "Green Chile Adison Workshirt 1391 by MP"
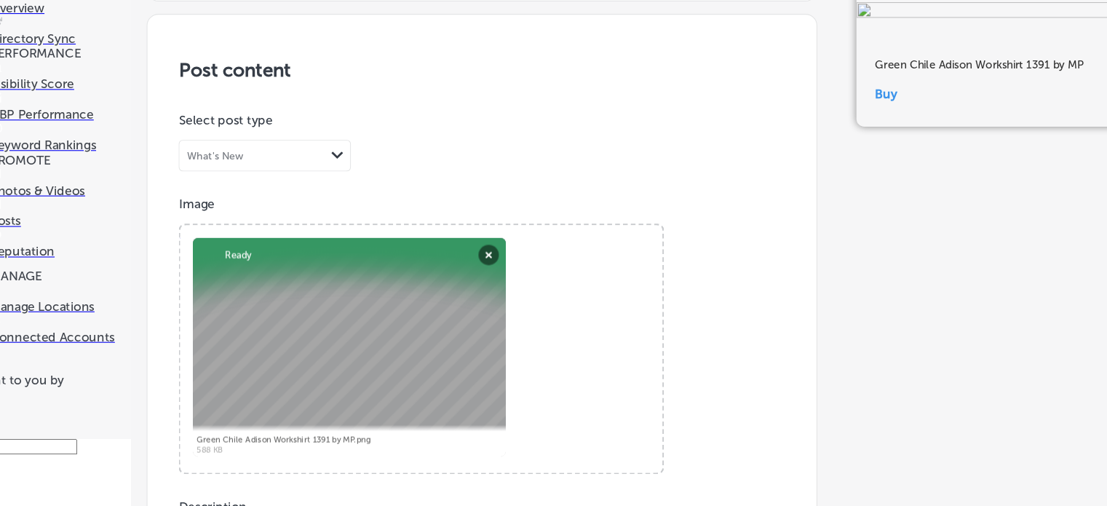
type input "[URL][DOMAIN_NAME]"
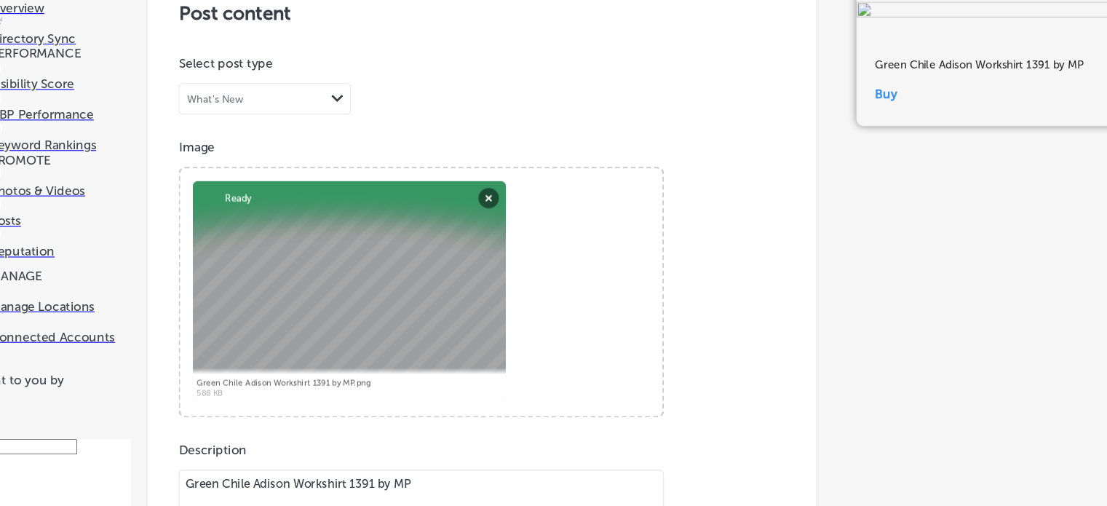
scroll to position [1194, 0]
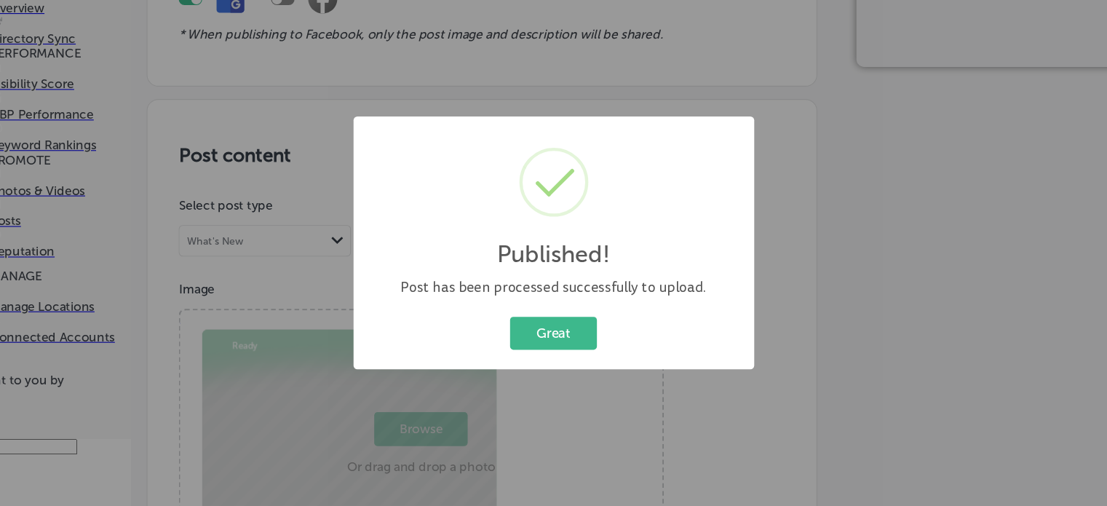
scroll to position [1062, 0]
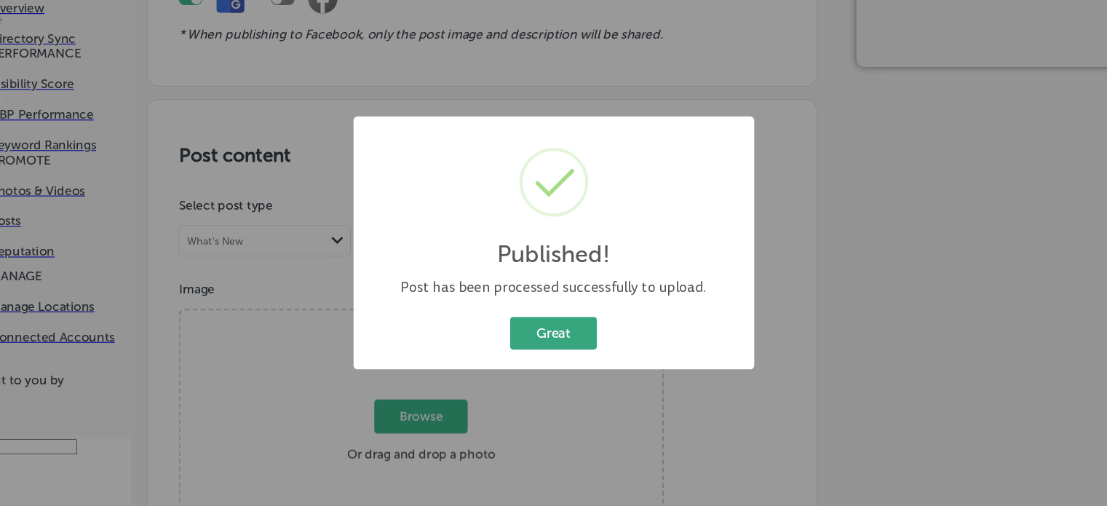
click at [563, 339] on button "Great" at bounding box center [553, 337] width 81 height 30
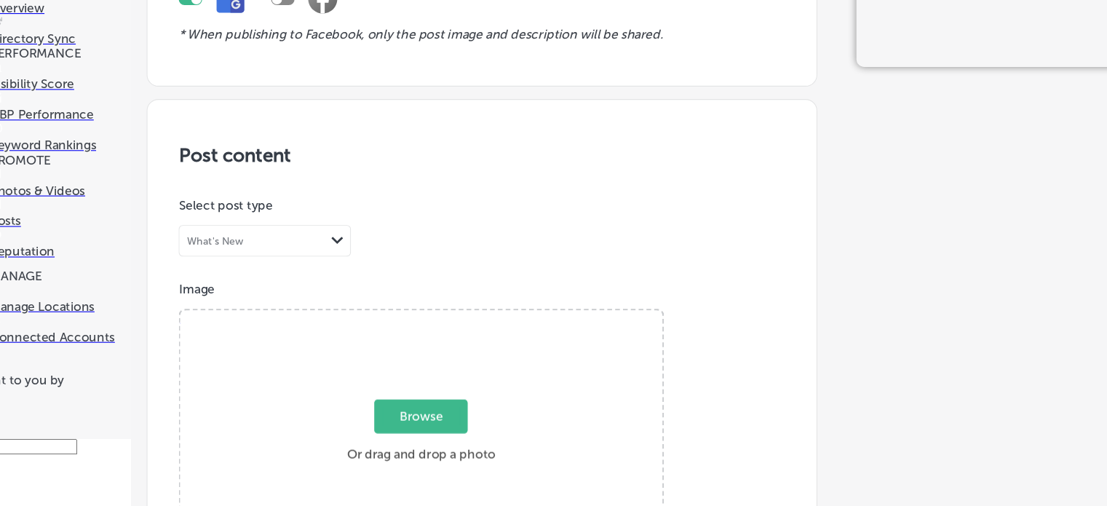
scroll to position [213, 0]
click at [432, 399] on span "Browse" at bounding box center [429, 414] width 87 height 31
click at [432, 316] on input "Browse Or drag and drop a photo" at bounding box center [430, 318] width 448 height 4
type input "C:\fakepath\Graphics Raji Hoodie Top 2983 by MP.png"
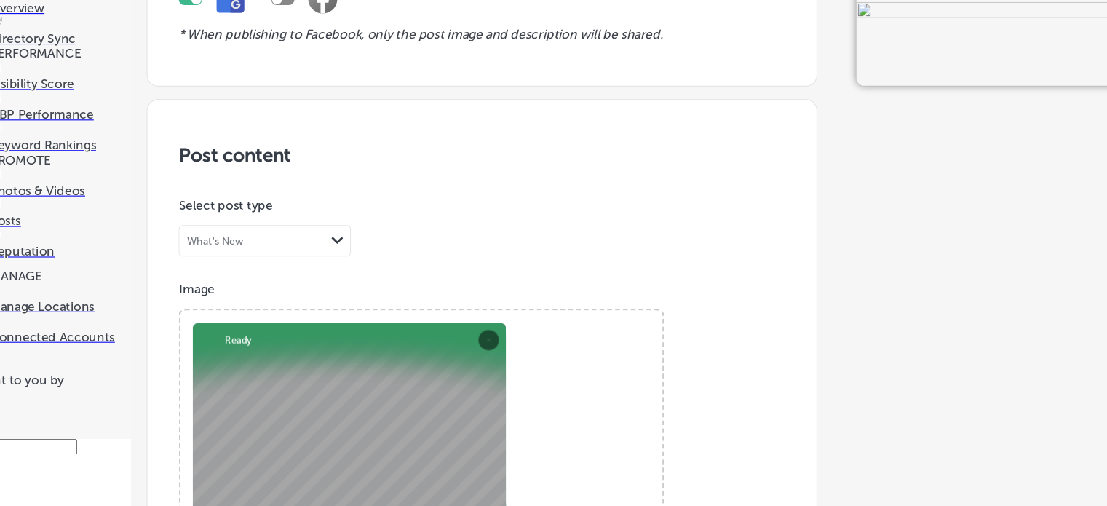
click at [647, 398] on div "Powered by PQINA Browse Or drag and drop a photo Graphics Raji Hoodie Top 2983 …" at bounding box center [430, 431] width 448 height 230
paste textarea "aphics Raji Hoodie Top 2983"
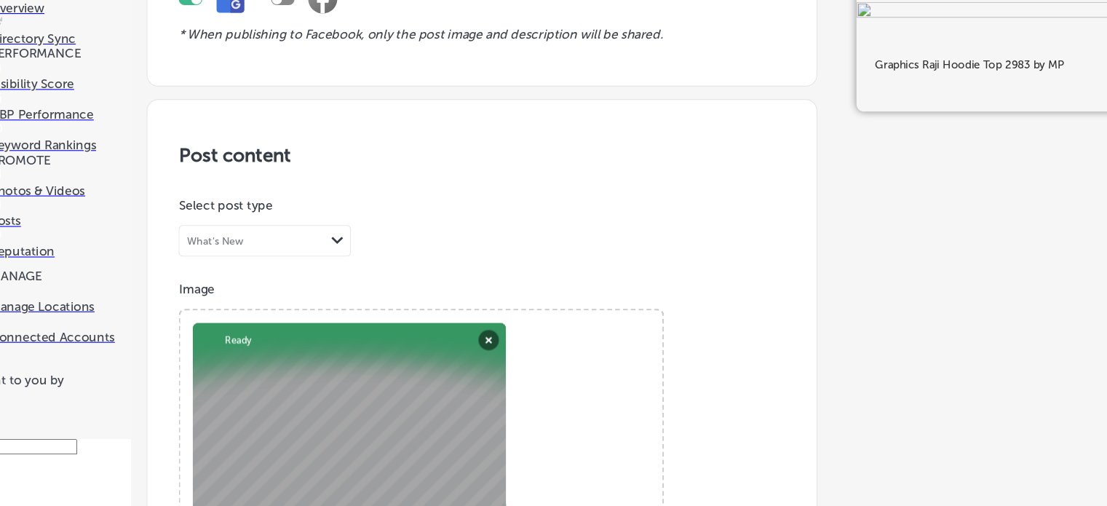
type textarea "Graphics Raji Hoodie Top 2983 by MP"
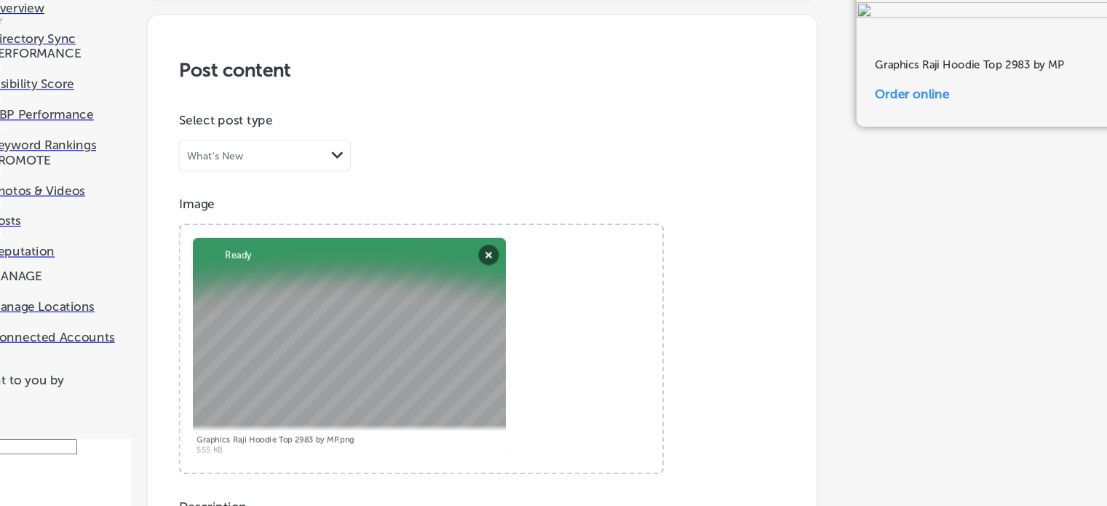
type input "[URL][DOMAIN_NAME]"
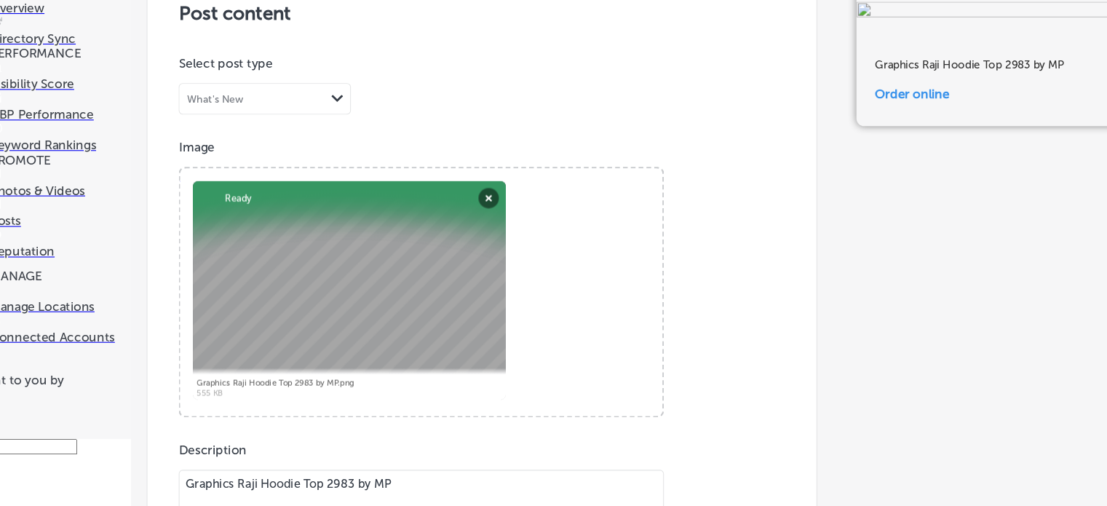
scroll to position [1175, 0]
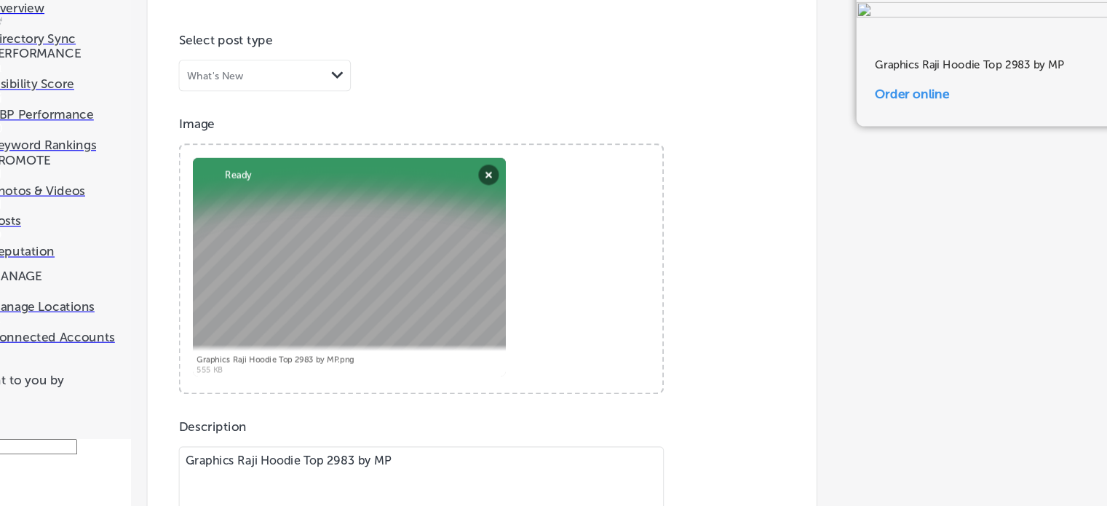
scroll to position [1062, 0]
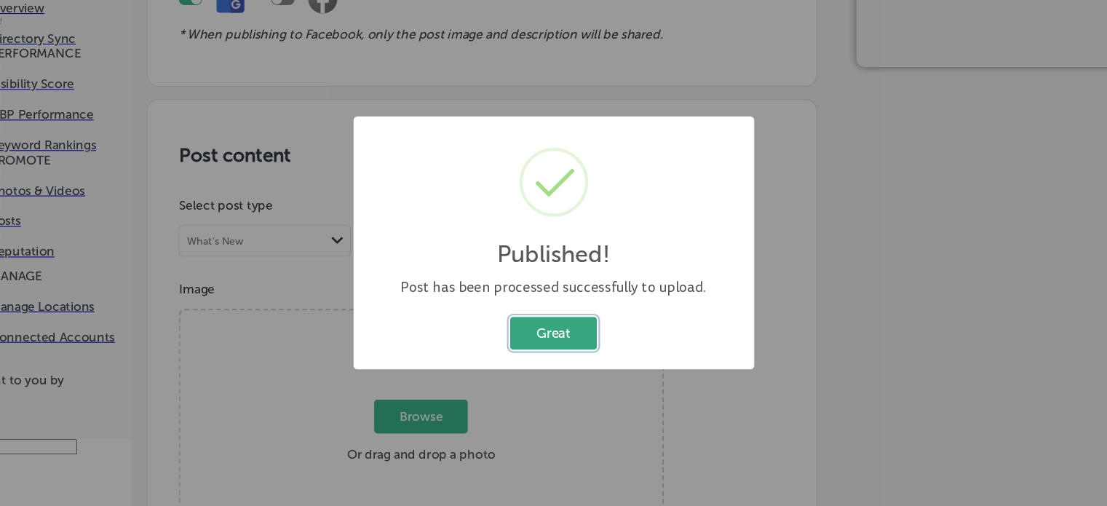
click at [557, 336] on button "Great" at bounding box center [553, 337] width 81 height 30
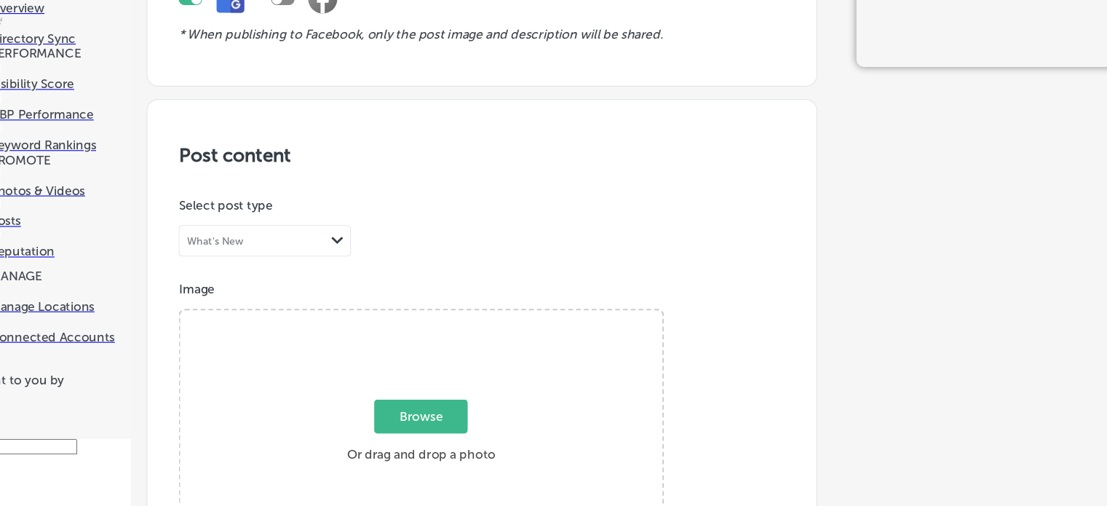
scroll to position [392, 0]
click at [428, 399] on span "Browse" at bounding box center [429, 414] width 87 height 31
click at [428, 316] on input "Browse Or drag and drop a photo" at bounding box center [430, 318] width 448 height 4
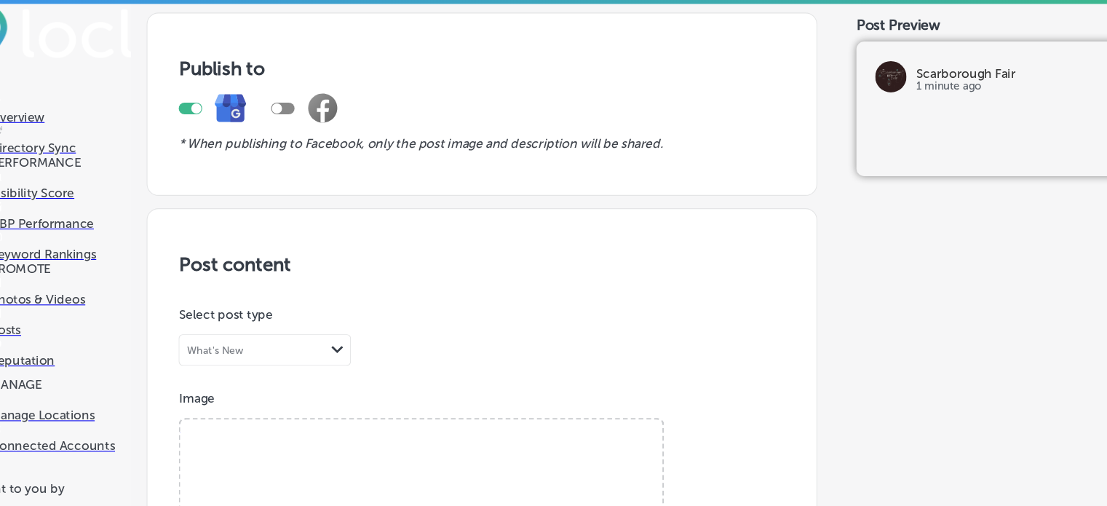
type input "C:\fakepath\Floral Tassel Scarf 230 Cloverfield by Magnolia Pearl.png"
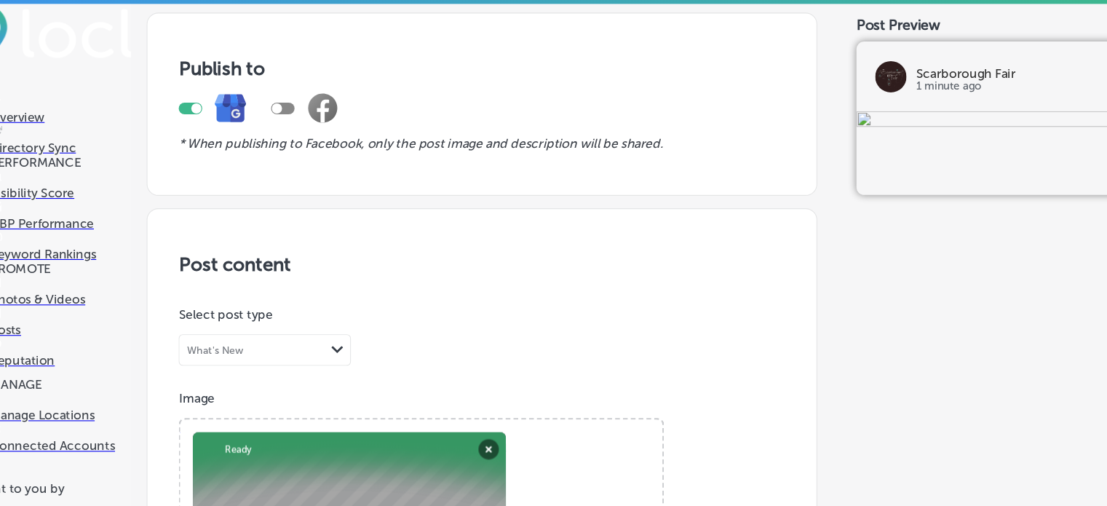
paste textarea "Floral Tassel Scarf 230 Cloverfield by Magnolia Pearl"
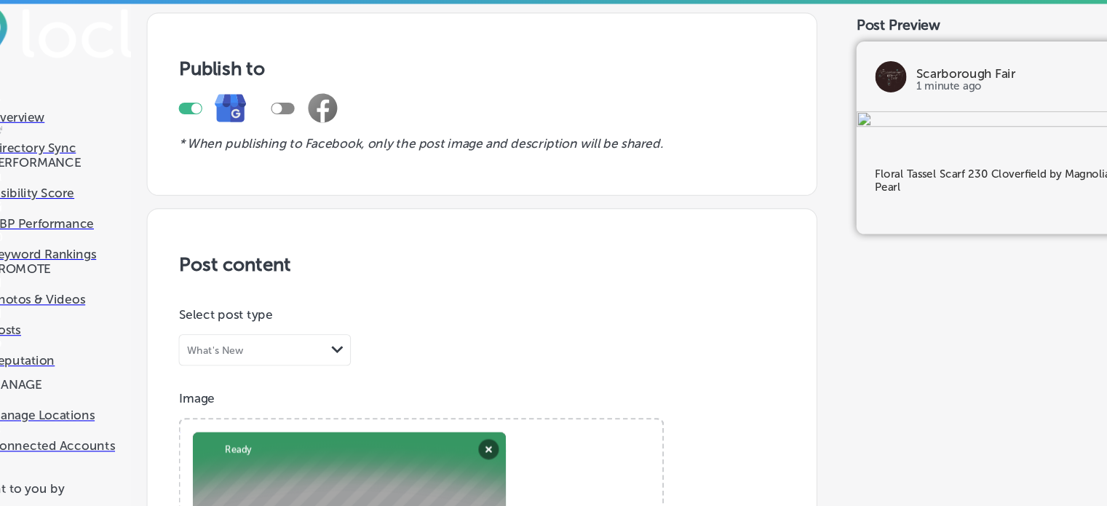
scroll to position [887, 0]
type textarea "Floral Tassel Scarf 230 Cloverfield by Magnolia Pearl"
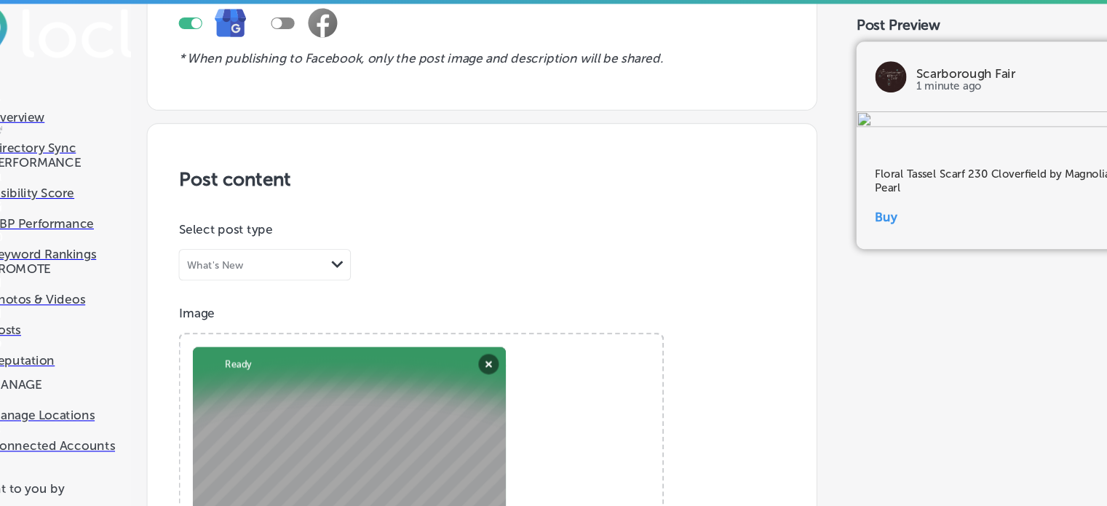
type input "[URL][DOMAIN_NAME]"
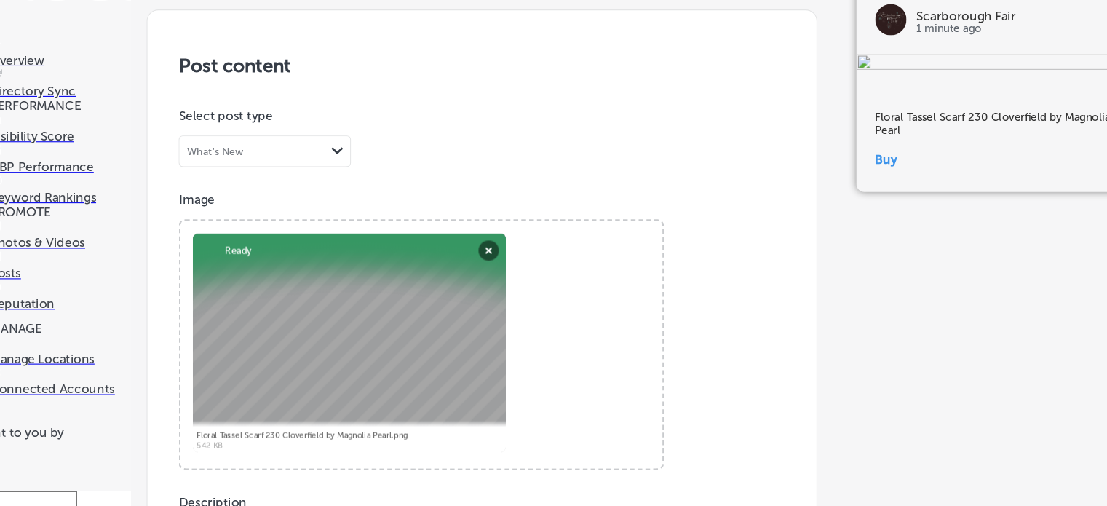
scroll to position [17, 0]
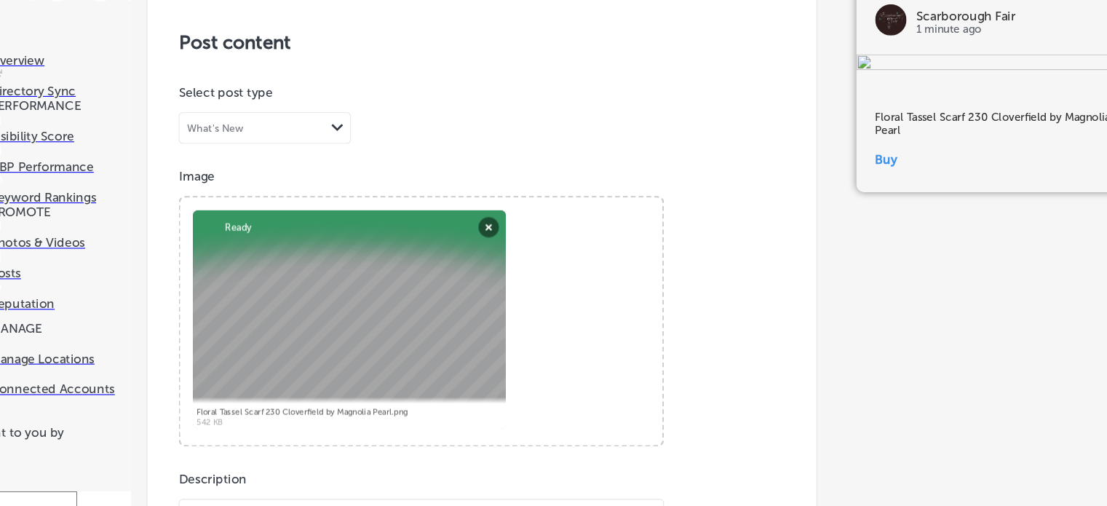
scroll to position [1062, 0]
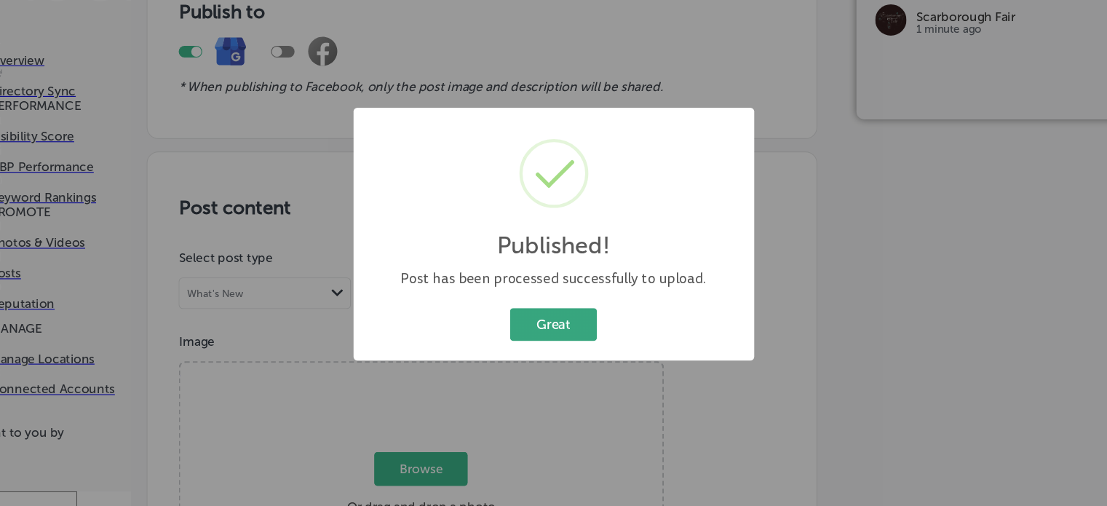
click at [546, 342] on button "Great" at bounding box center [553, 337] width 81 height 30
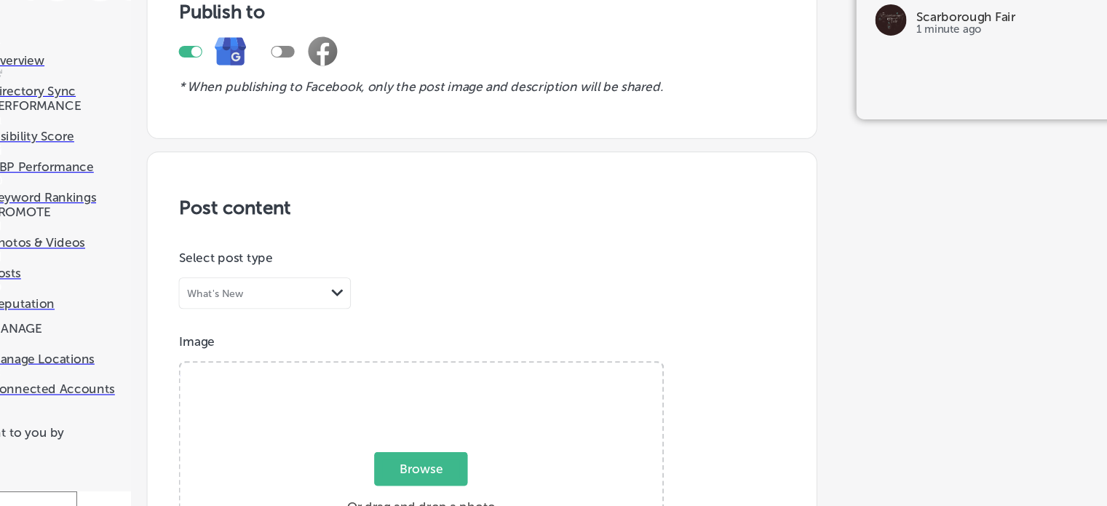
scroll to position [381, 0]
click at [429, 456] on span "Browse" at bounding box center [429, 471] width 87 height 31
click at [429, 373] on input "Browse Or drag and drop a photo" at bounding box center [430, 375] width 448 height 4
type input "C:\fakepath\[PERSON_NAME] Top 1419 by [PERSON_NAME] .png"
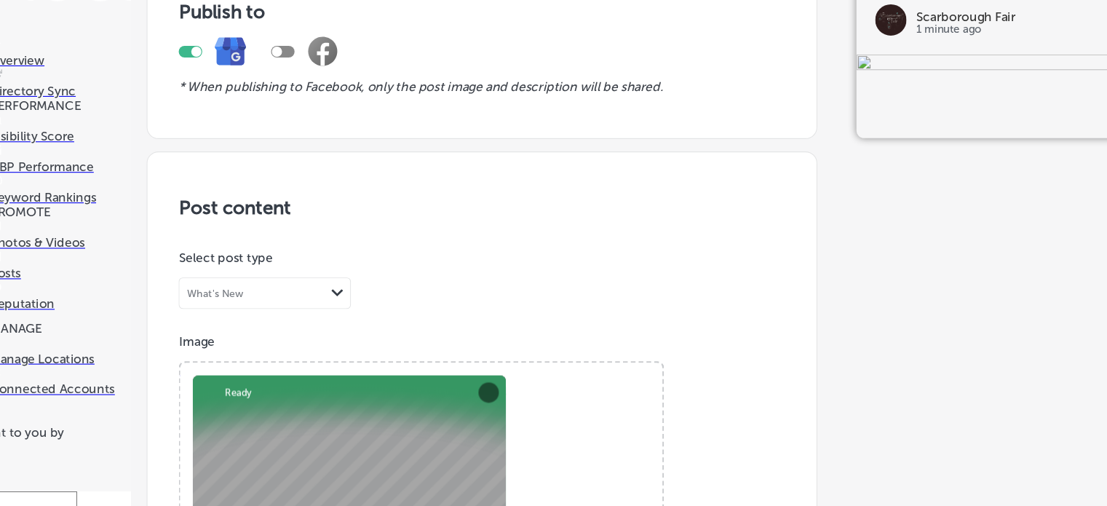
paste textarea "[PERSON_NAME] Top 1419 by [PERSON_NAME]"
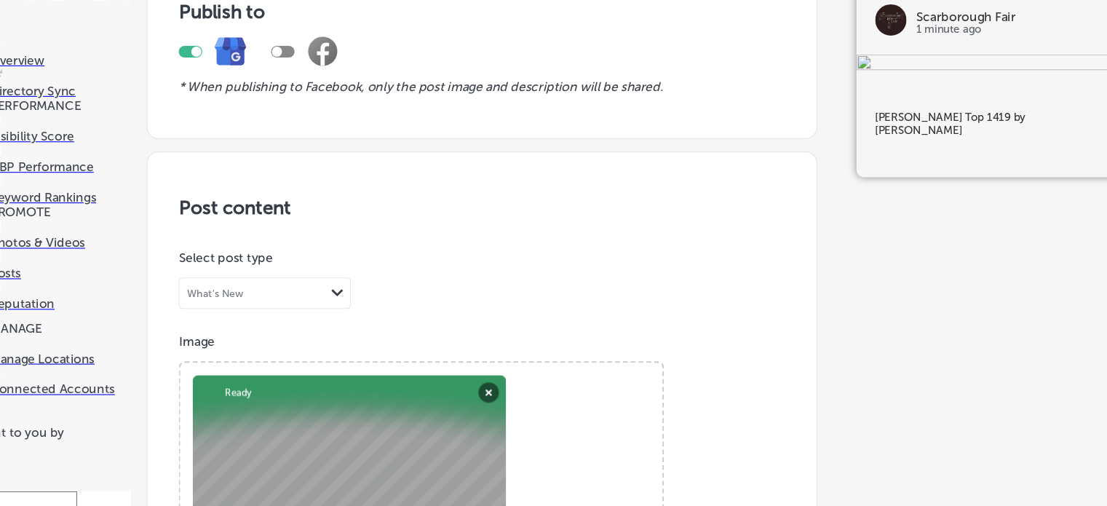
scroll to position [707, 0]
type textarea "[PERSON_NAME] Top 1419 by [PERSON_NAME]"
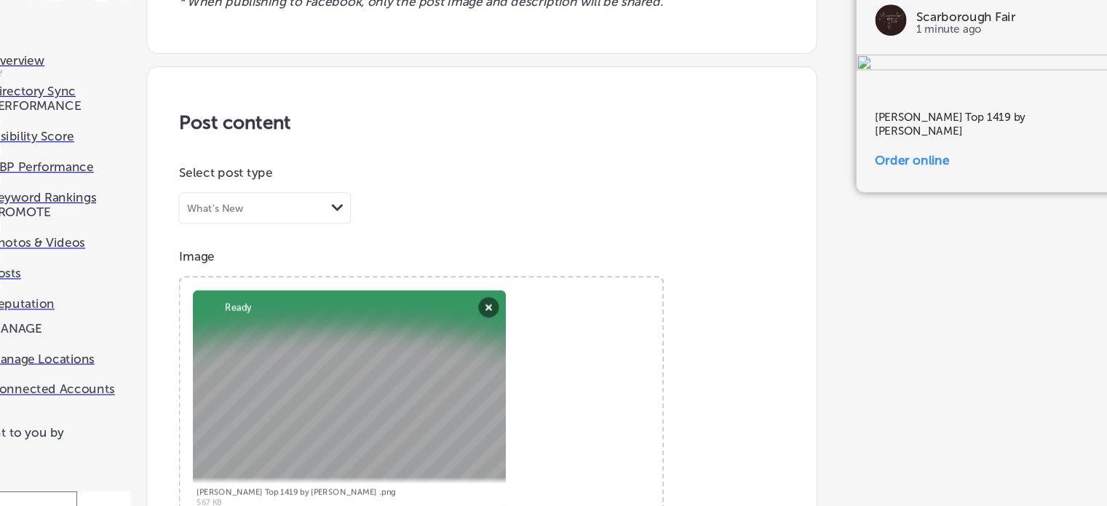
type input "[URL][DOMAIN_NAME]"
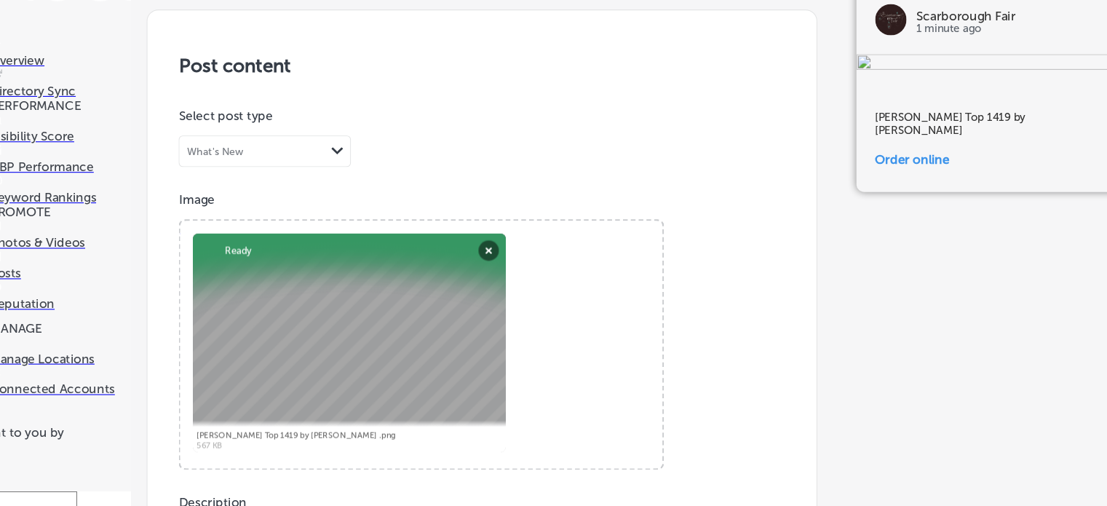
scroll to position [1194, 0]
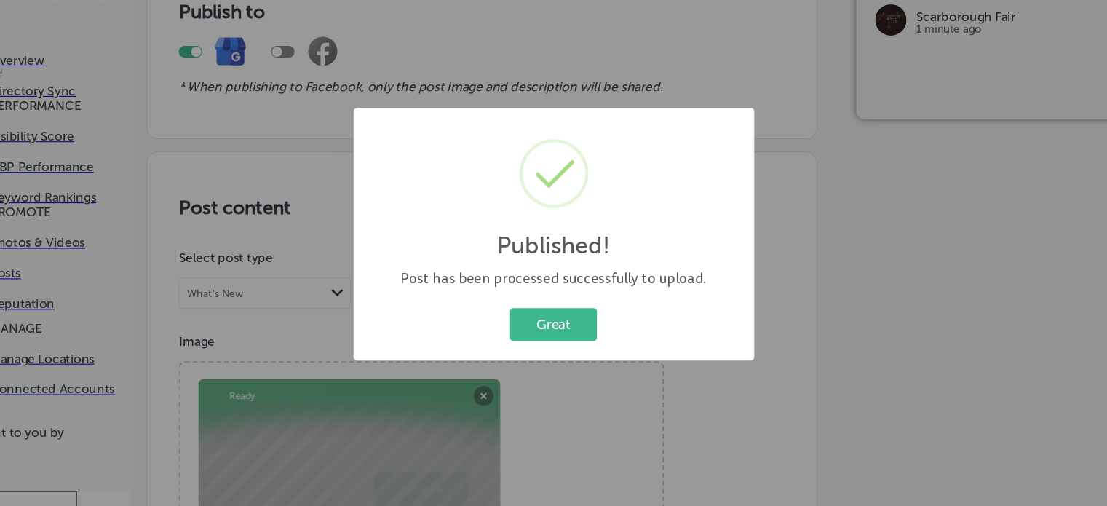
scroll to position [1062, 0]
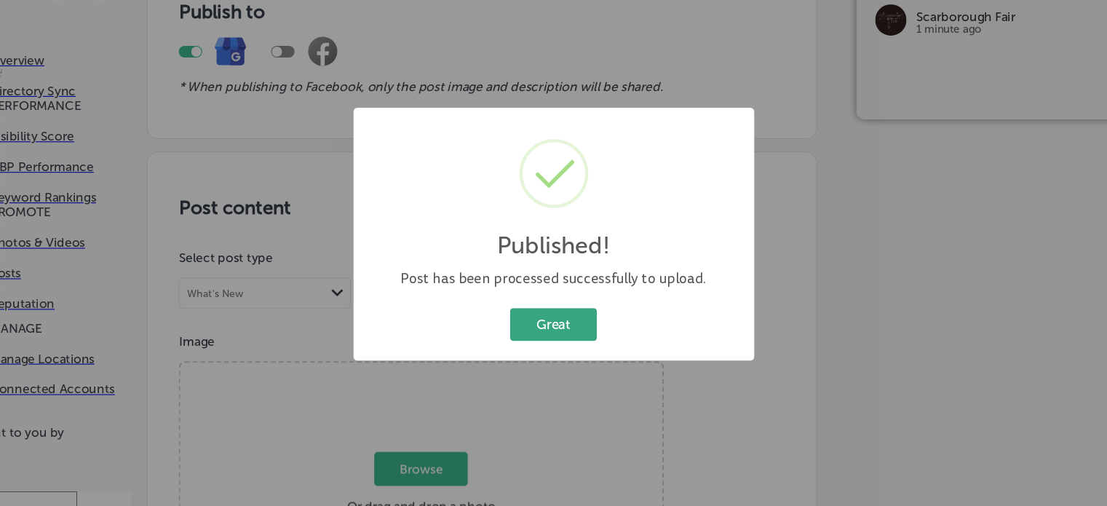
click at [586, 329] on button "Great" at bounding box center [553, 337] width 81 height 30
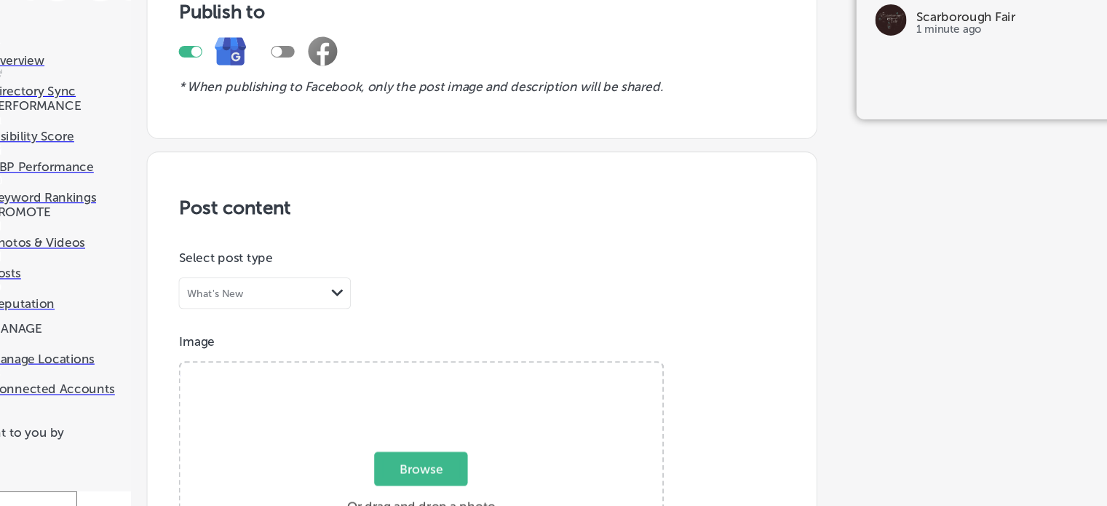
scroll to position [386, 0]
click at [426, 456] on span "Browse" at bounding box center [429, 471] width 87 height 31
click at [426, 373] on input "Browse Or drag and drop a photo" at bounding box center [430, 375] width 448 height 4
type input "C:\fakepath\Cosmos Top 2841 by [PERSON_NAME].png"
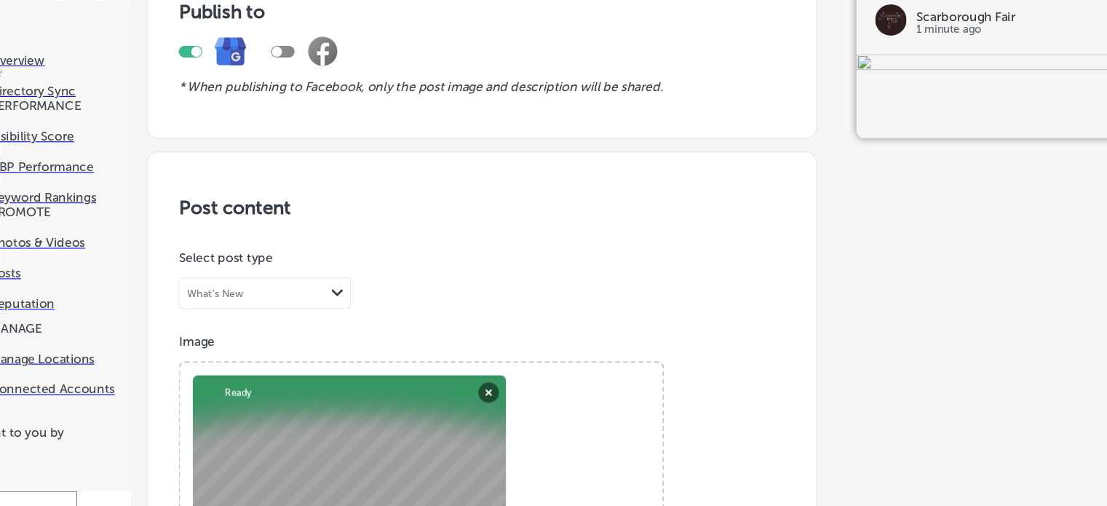
paste textarea "Cosmos Top 2841 by Magnolia Pearl"
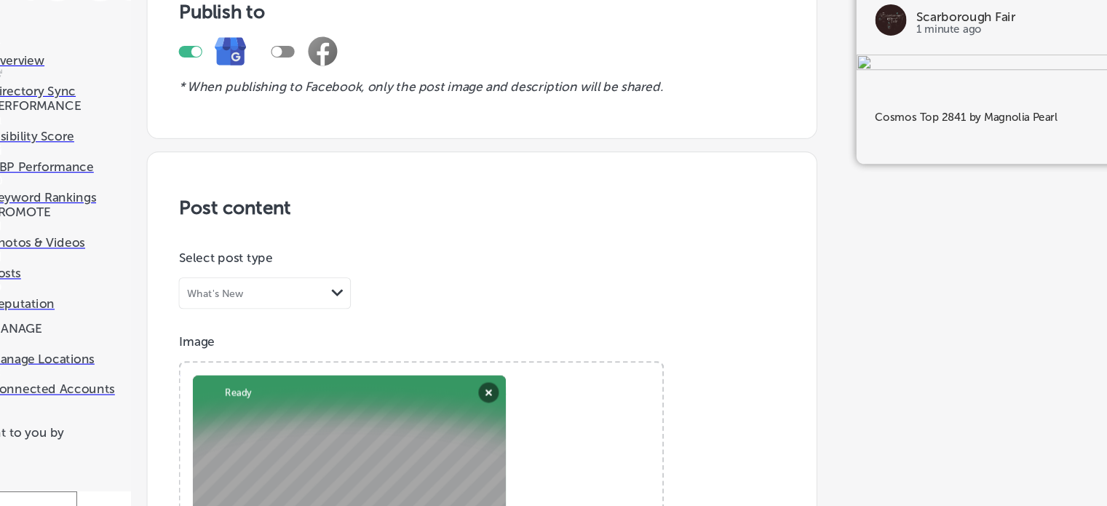
scroll to position [734, 0]
type textarea "Cosmos Top 2841 by Magnolia Pearl"
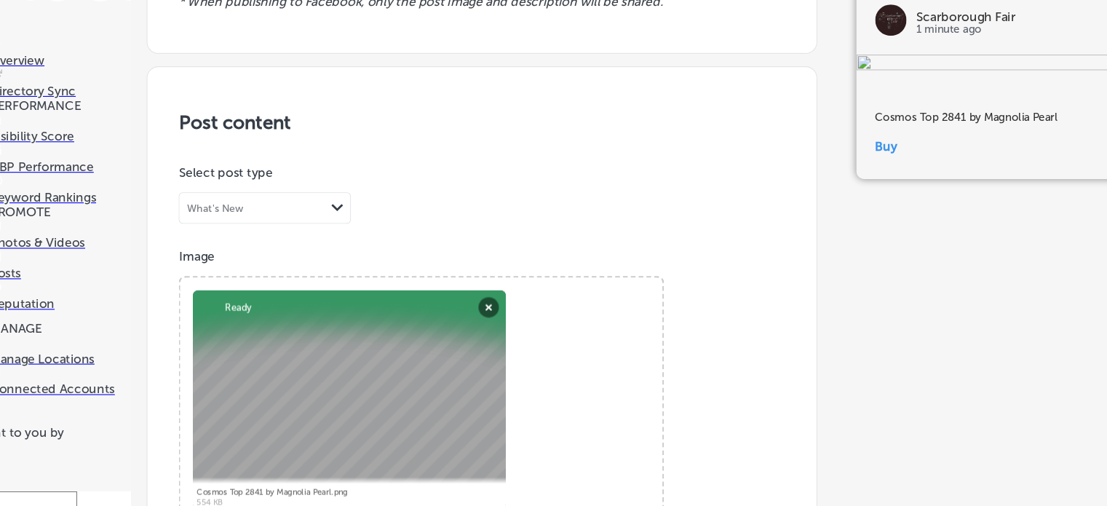
type input "[URL][DOMAIN_NAME]"
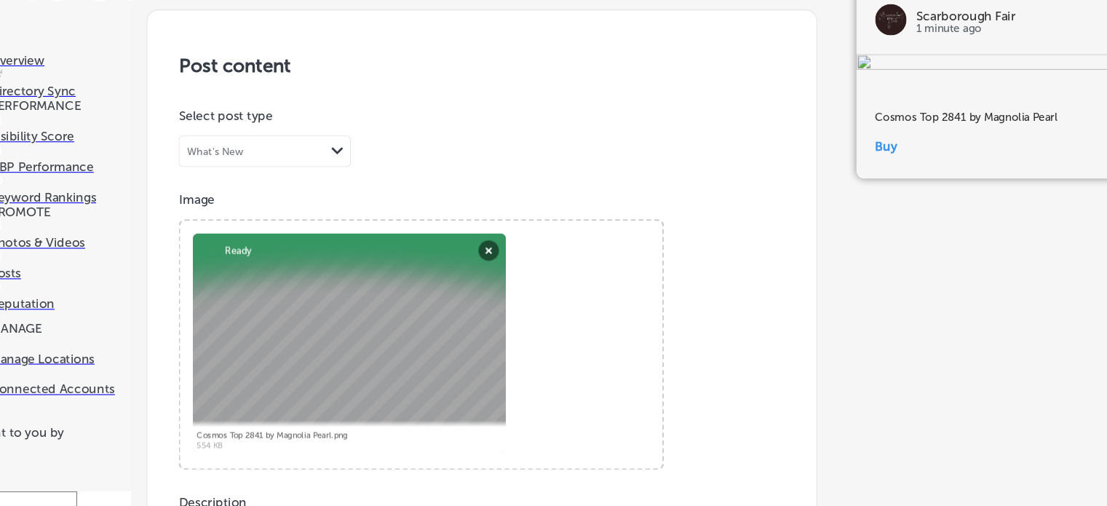
scroll to position [1194, 0]
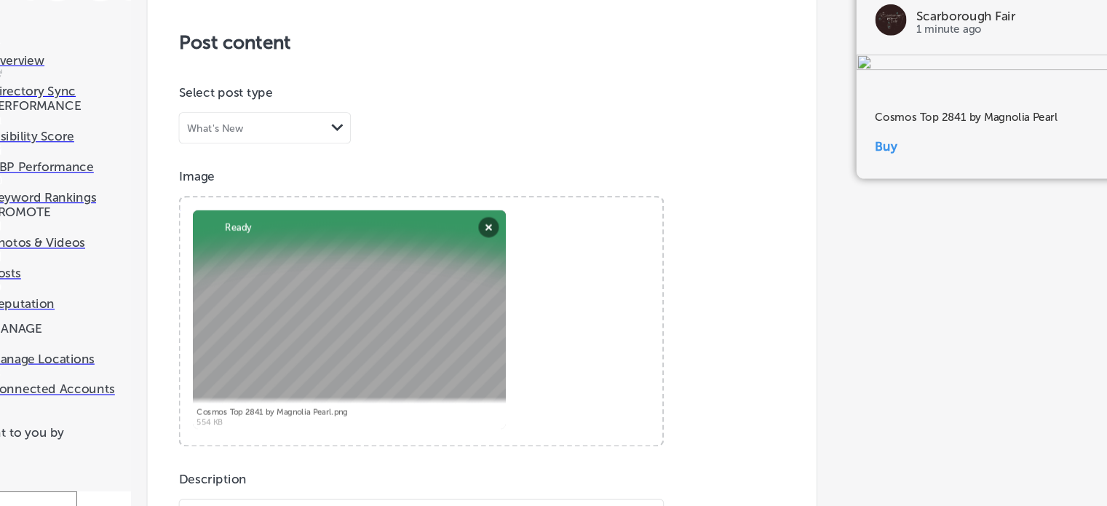
scroll to position [1062, 0]
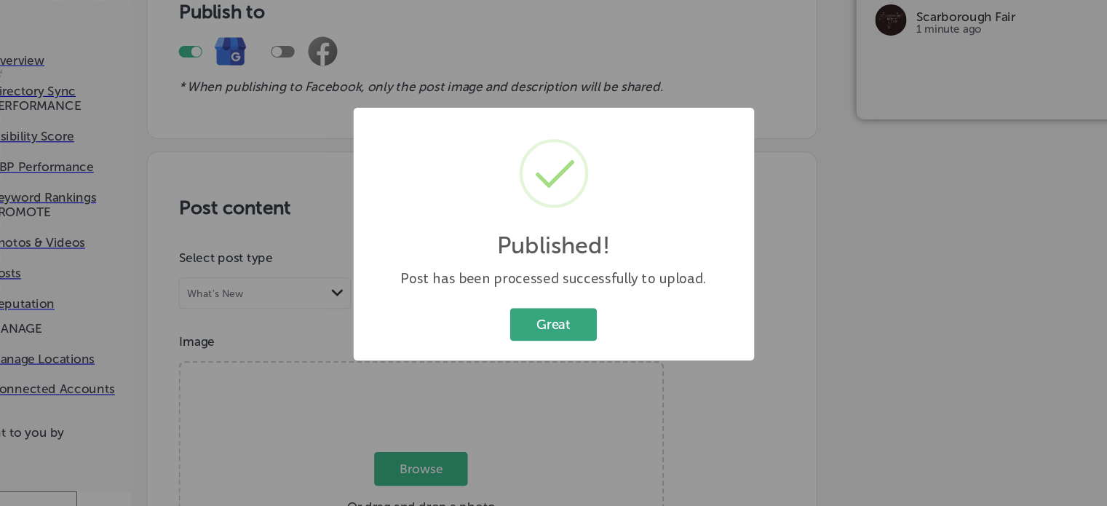
click at [544, 341] on button "Great" at bounding box center [553, 337] width 81 height 30
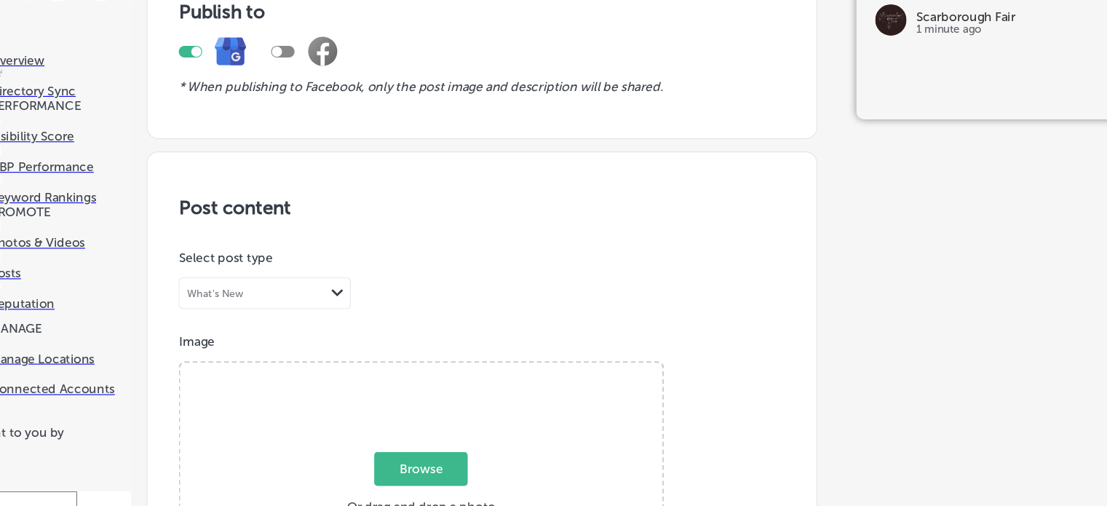
scroll to position [256, 0]
click at [424, 456] on span "Browse" at bounding box center [429, 471] width 87 height 31
click at [424, 373] on input "Browse Or drag and drop a photo" at bounding box center [430, 375] width 448 height 4
type input "C:\fakepath\Cloverfield Tassel Scarf 230 by Magnolia Pearl at [GEOGRAPHIC_DATA]…"
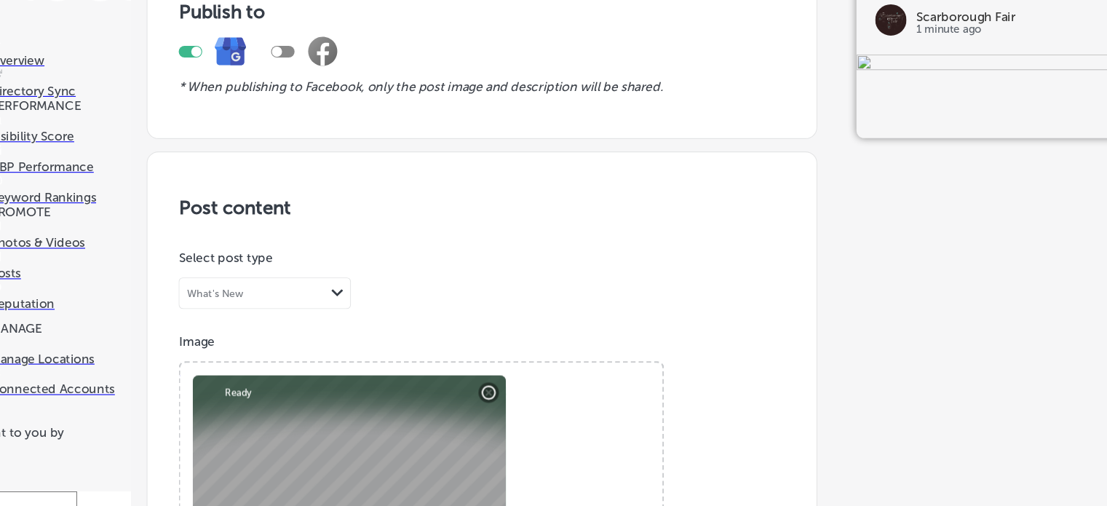
scroll to position [382, 0]
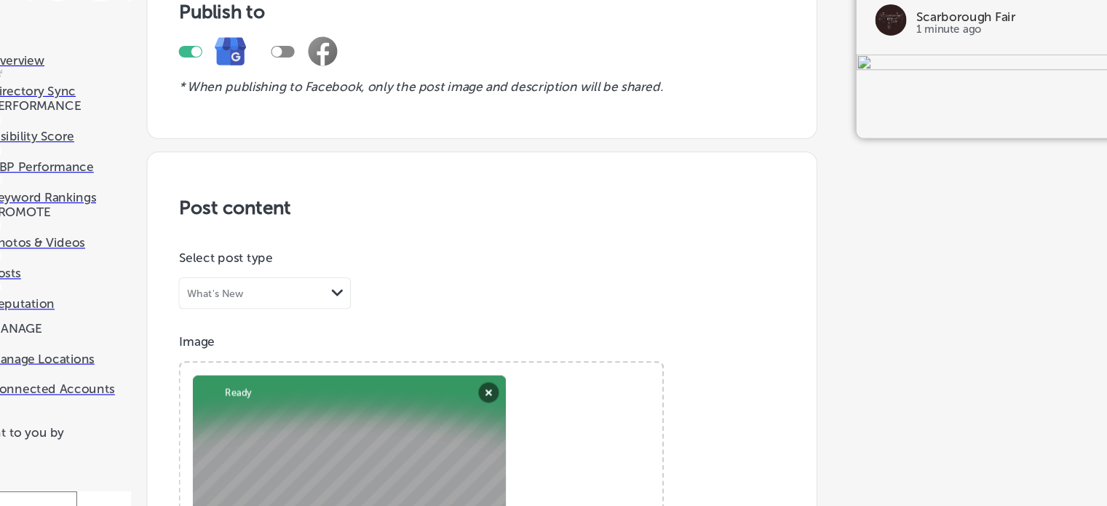
paste textarea "loverfield Tassel Scarf 230 by Magnolia Pearl at [GEOGRAPHIC_DATA]"
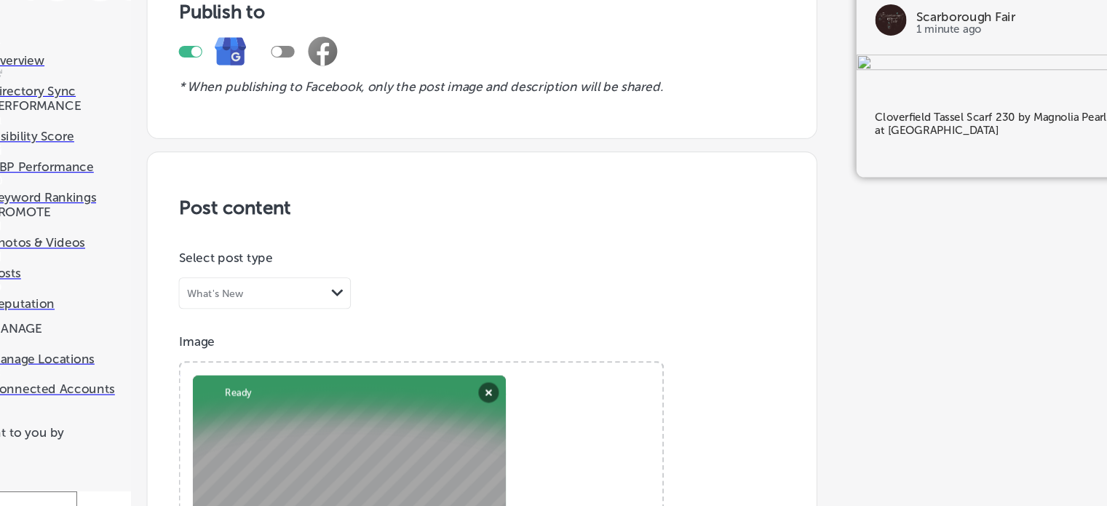
scroll to position [715, 0]
type textarea "Cloverfield Tassel Scarf 230 by Magnolia Pearl at [GEOGRAPHIC_DATA]"
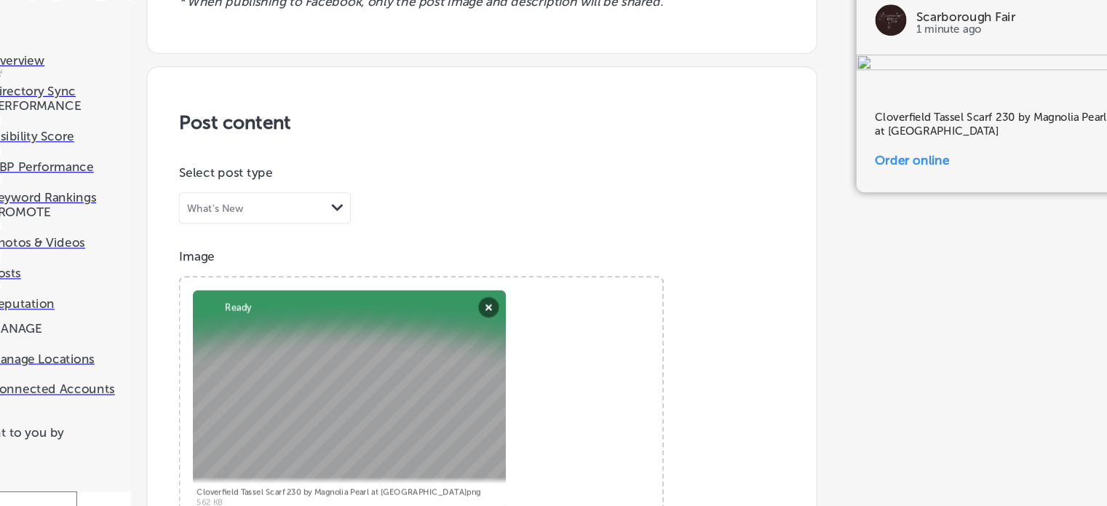
type input "[URL][DOMAIN_NAME]"
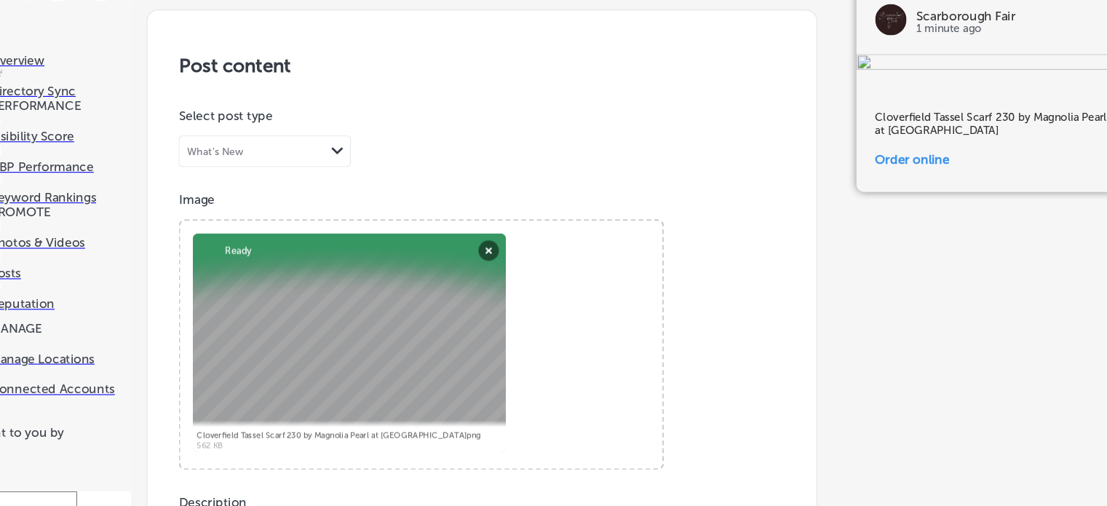
scroll to position [1194, 0]
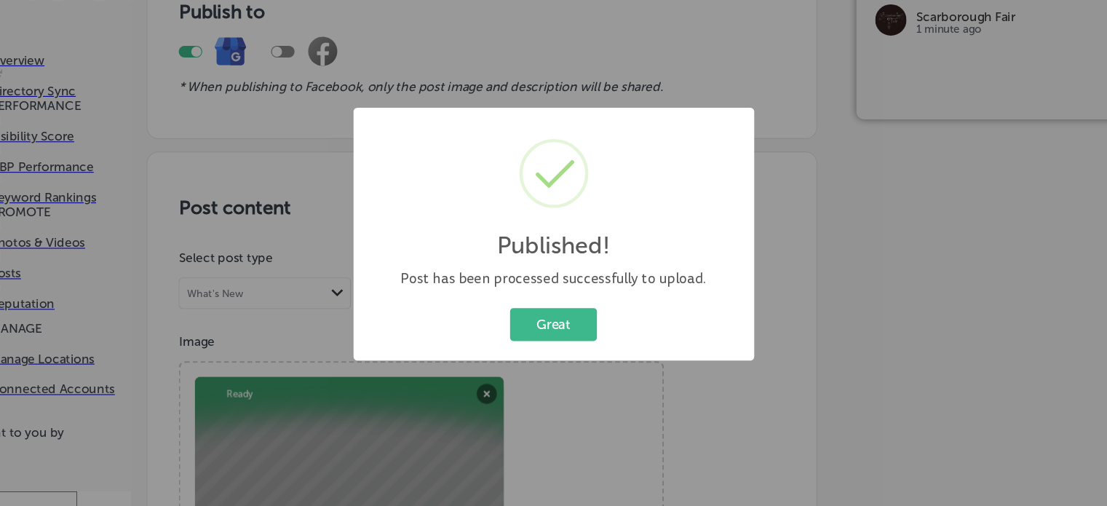
scroll to position [1062, 0]
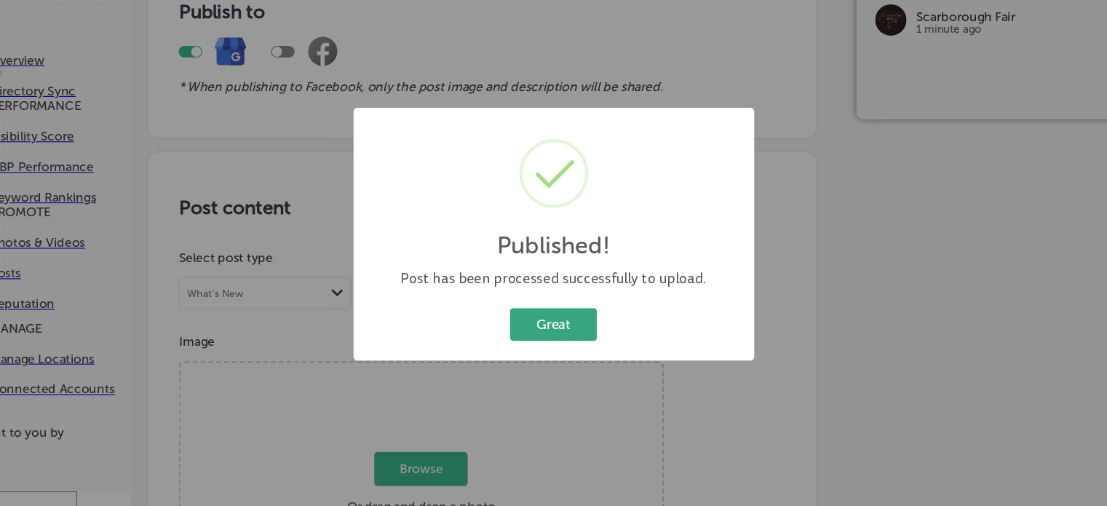
click at [552, 347] on button "Great" at bounding box center [553, 337] width 81 height 30
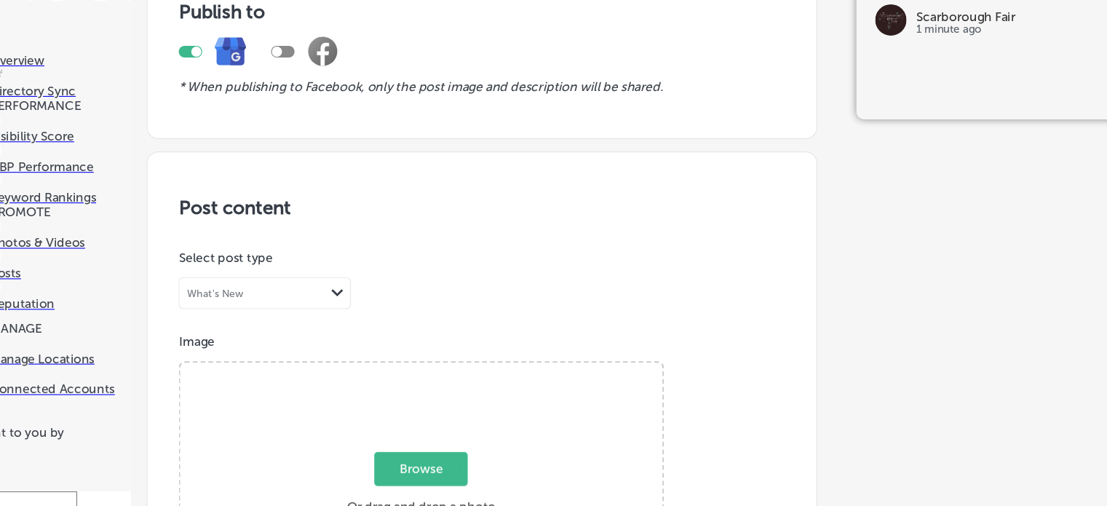
scroll to position [0, 0]
